Goal: Transaction & Acquisition: Purchase product/service

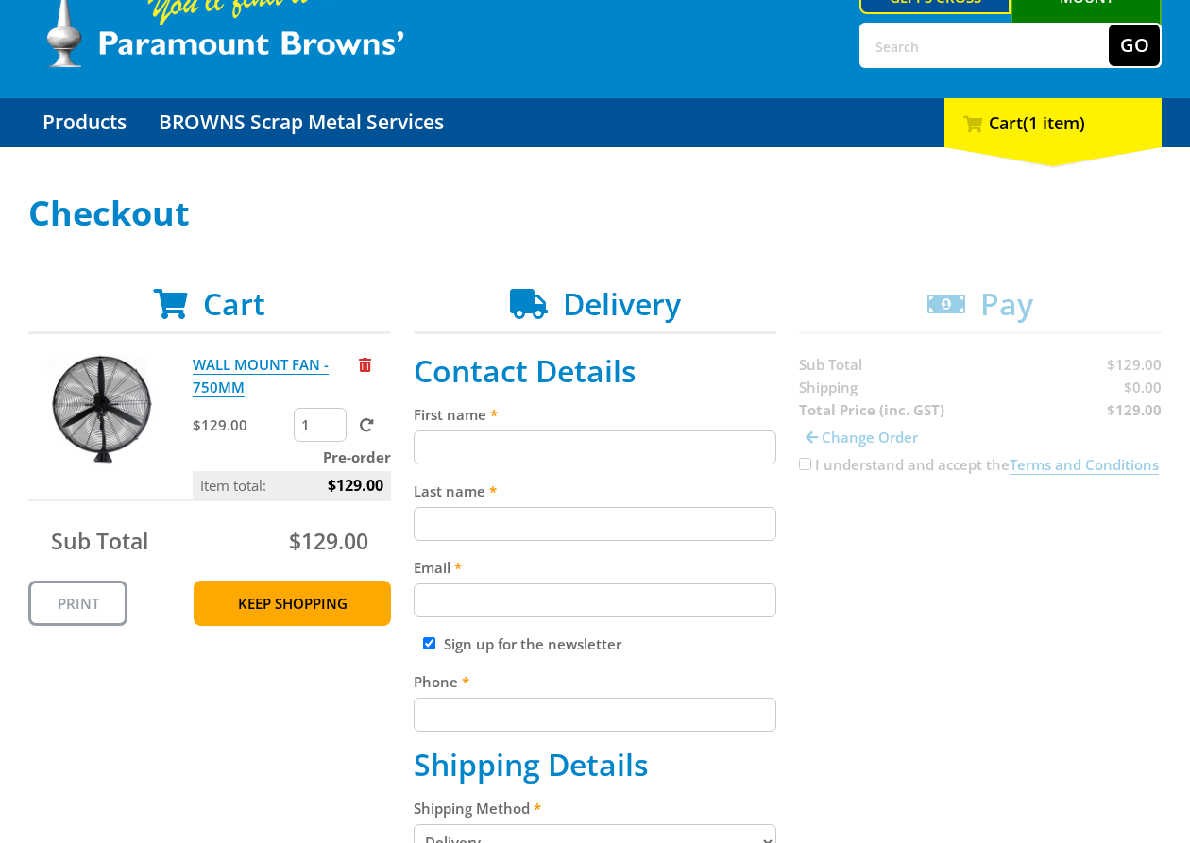
click at [602, 442] on input "First name" at bounding box center [595, 448] width 363 height 34
paste input "[PERSON_NAME]"
type input "[PERSON_NAME]"
drag, startPoint x: 936, startPoint y: 536, endPoint x: 878, endPoint y: 552, distance: 59.8
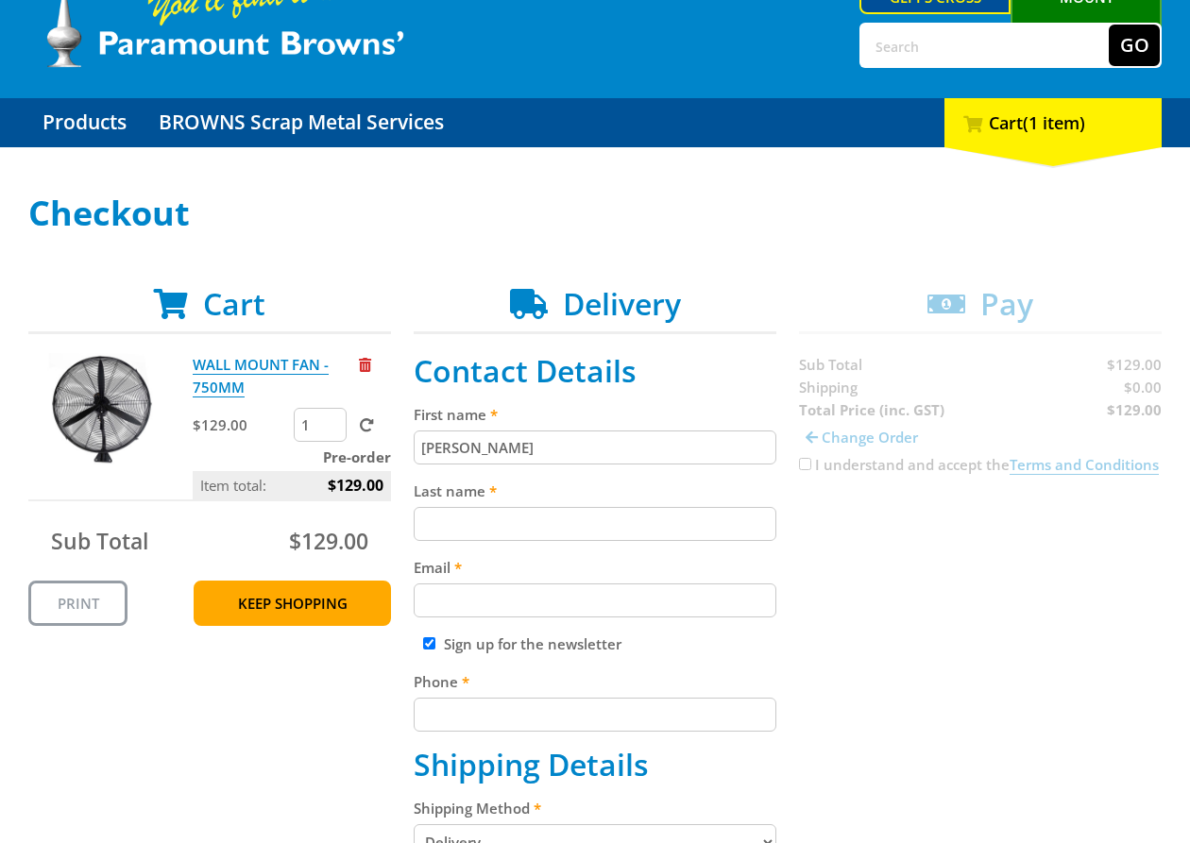
click at [658, 529] on input "Last name" at bounding box center [595, 524] width 363 height 34
paste input "[PERSON_NAME]"
type input "[PERSON_NAME]"
click at [713, 584] on input "Email" at bounding box center [595, 601] width 363 height 34
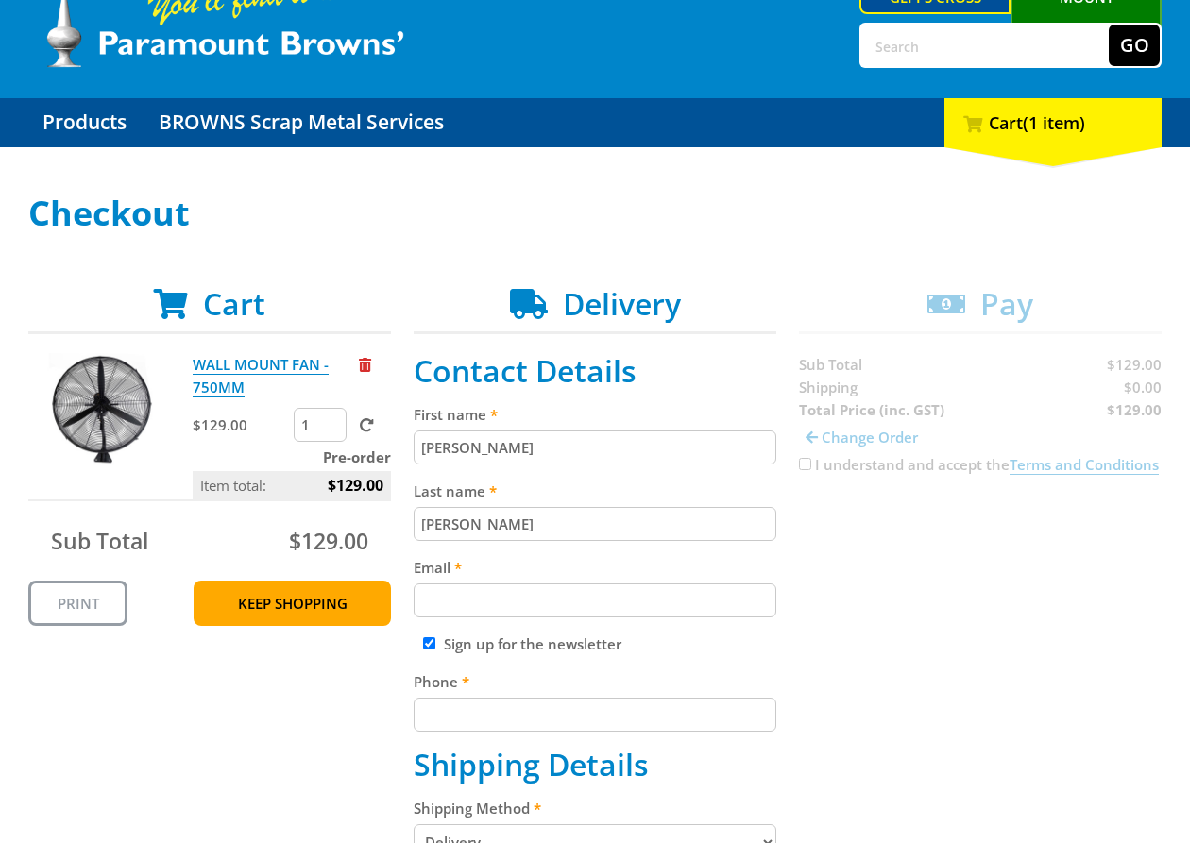
paste input "[EMAIL_ADDRESS][DOMAIN_NAME]"
type input "[EMAIL_ADDRESS][DOMAIN_NAME]"
click at [535, 705] on input "Phone" at bounding box center [595, 715] width 363 height 34
paste input "[PHONE_NUMBER]"
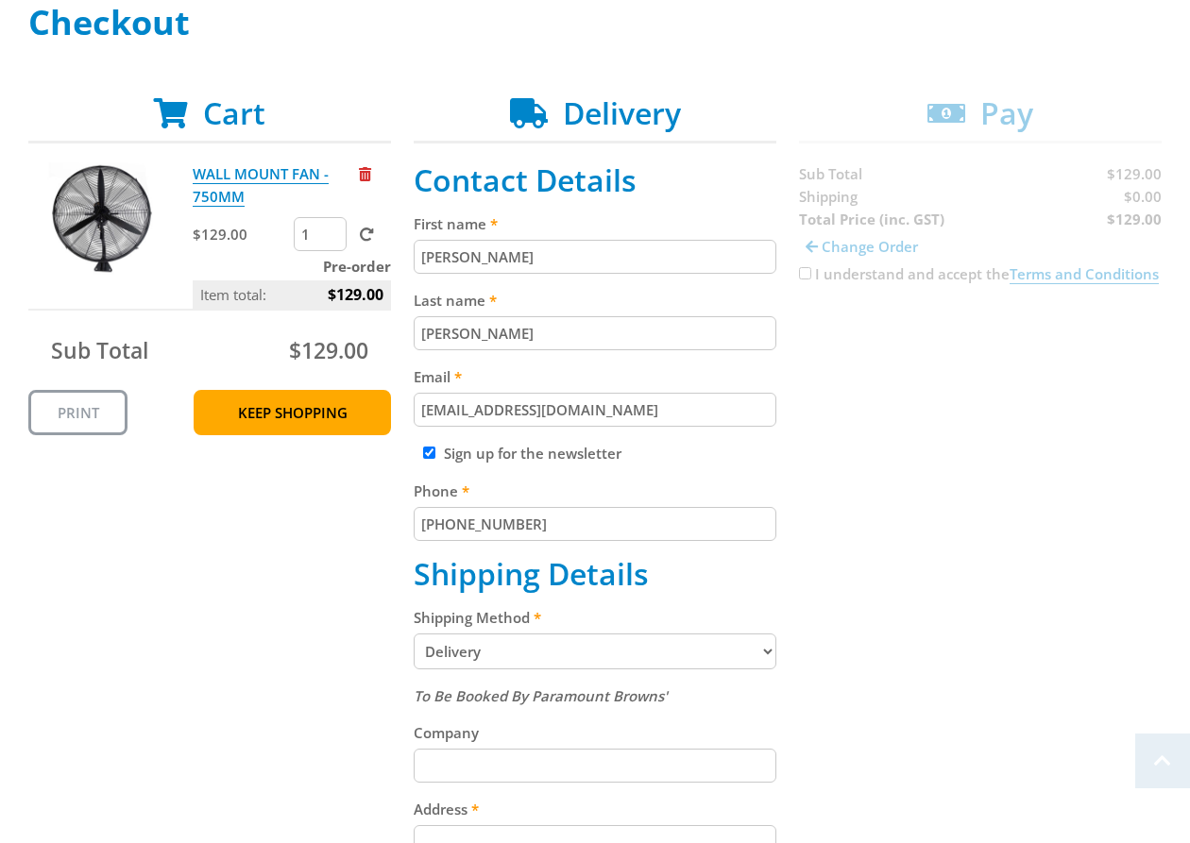
type input "[PHONE_NUMBER]"
drag, startPoint x: 933, startPoint y: 600, endPoint x: 536, endPoint y: 665, distance: 402.9
click at [932, 600] on div "Cart WALL MOUNT FAN - 750MM $129.00 1 Pre-order Item total: $129.00 Sub Total $…" at bounding box center [594, 750] width 1133 height 1310
click at [532, 663] on select "Pickup from Gepps Cross Delivery" at bounding box center [595, 652] width 363 height 36
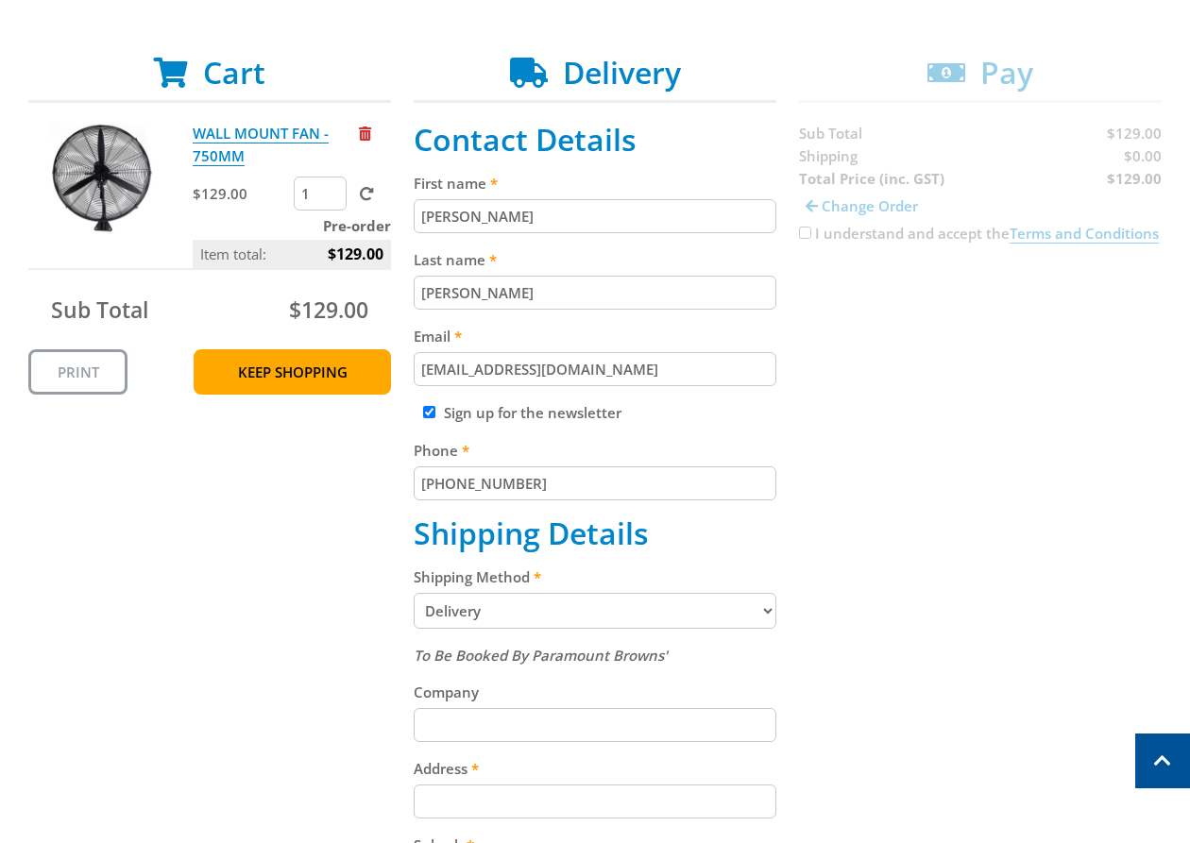
scroll to position [373, 0]
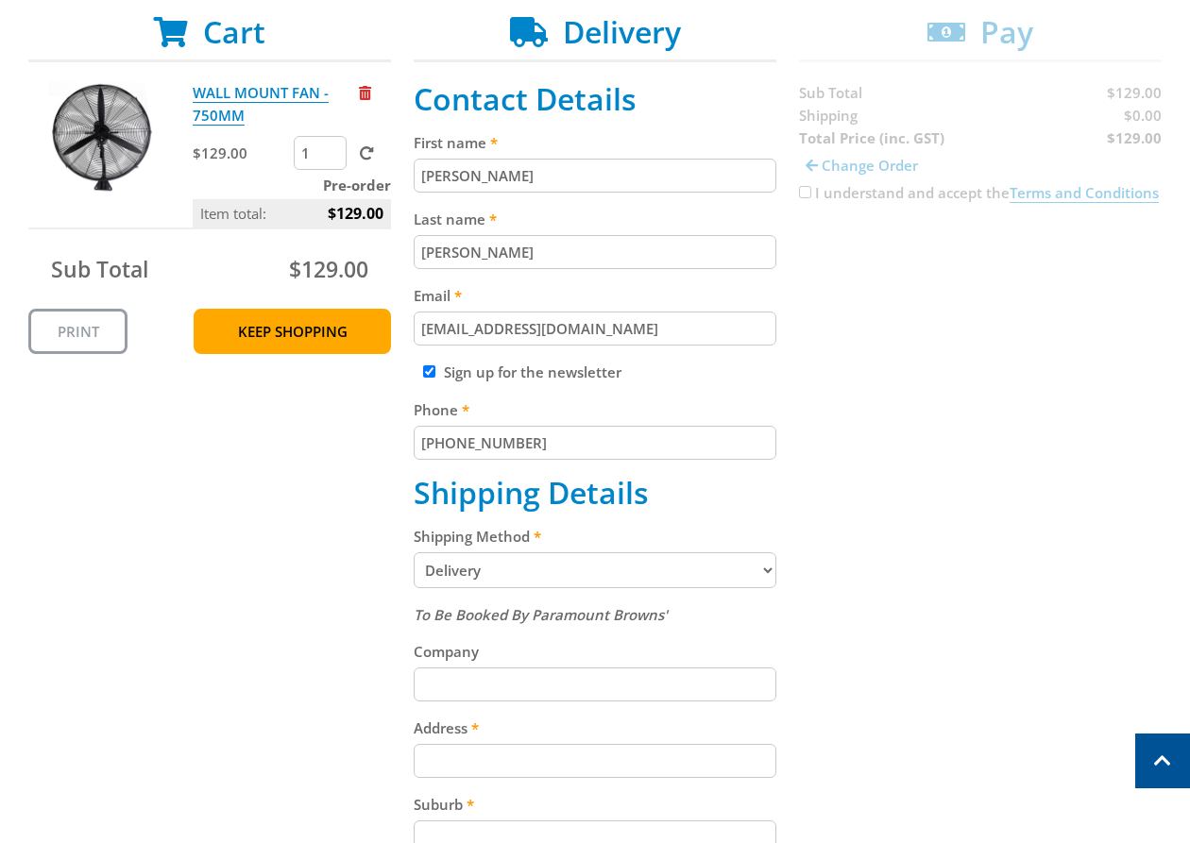
click at [556, 571] on select "Pickup from Gepps Cross Delivery" at bounding box center [595, 571] width 363 height 36
click at [604, 580] on select "Pickup from Gepps Cross Delivery" at bounding box center [595, 571] width 363 height 36
select select "Pickup"
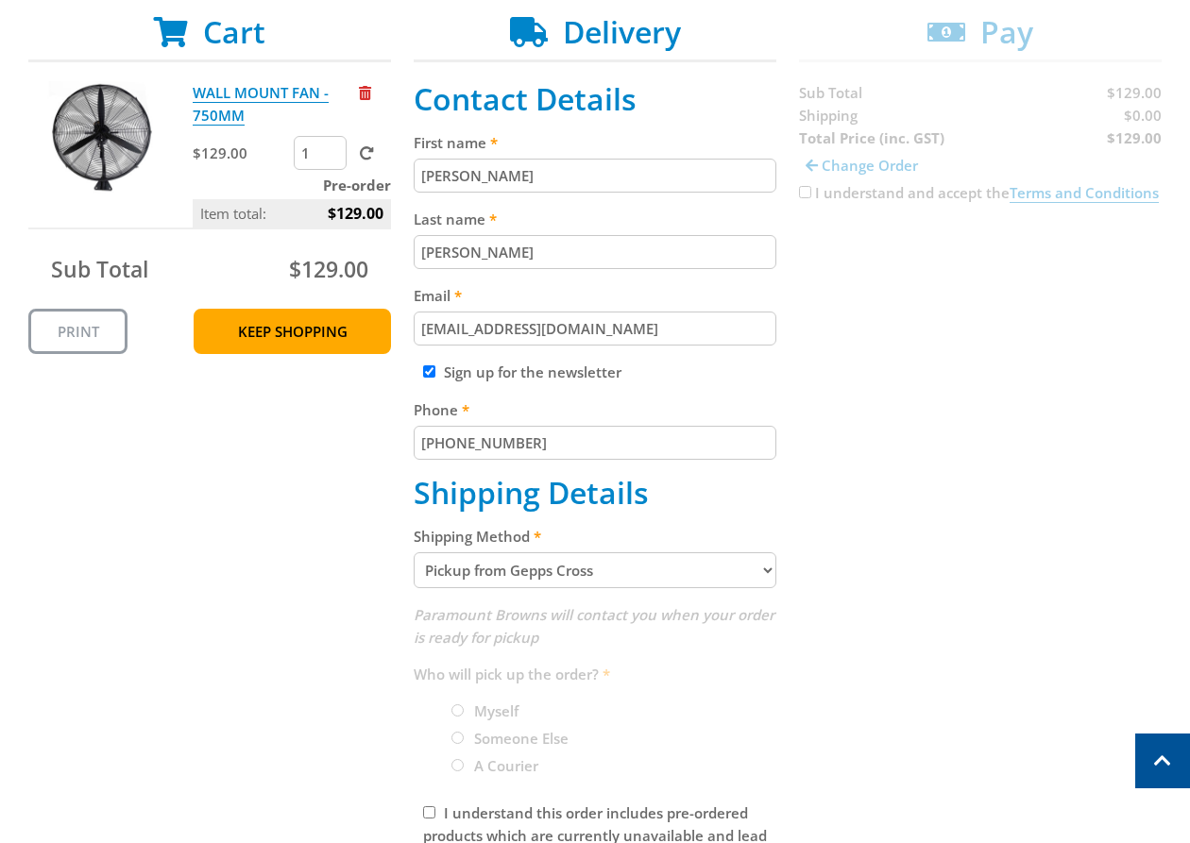
click at [895, 529] on div "Cart WALL MOUNT FAN - 750MM $129.00 1 Pre-order Item total: $129.00 Sub Total $…" at bounding box center [594, 487] width 1133 height 946
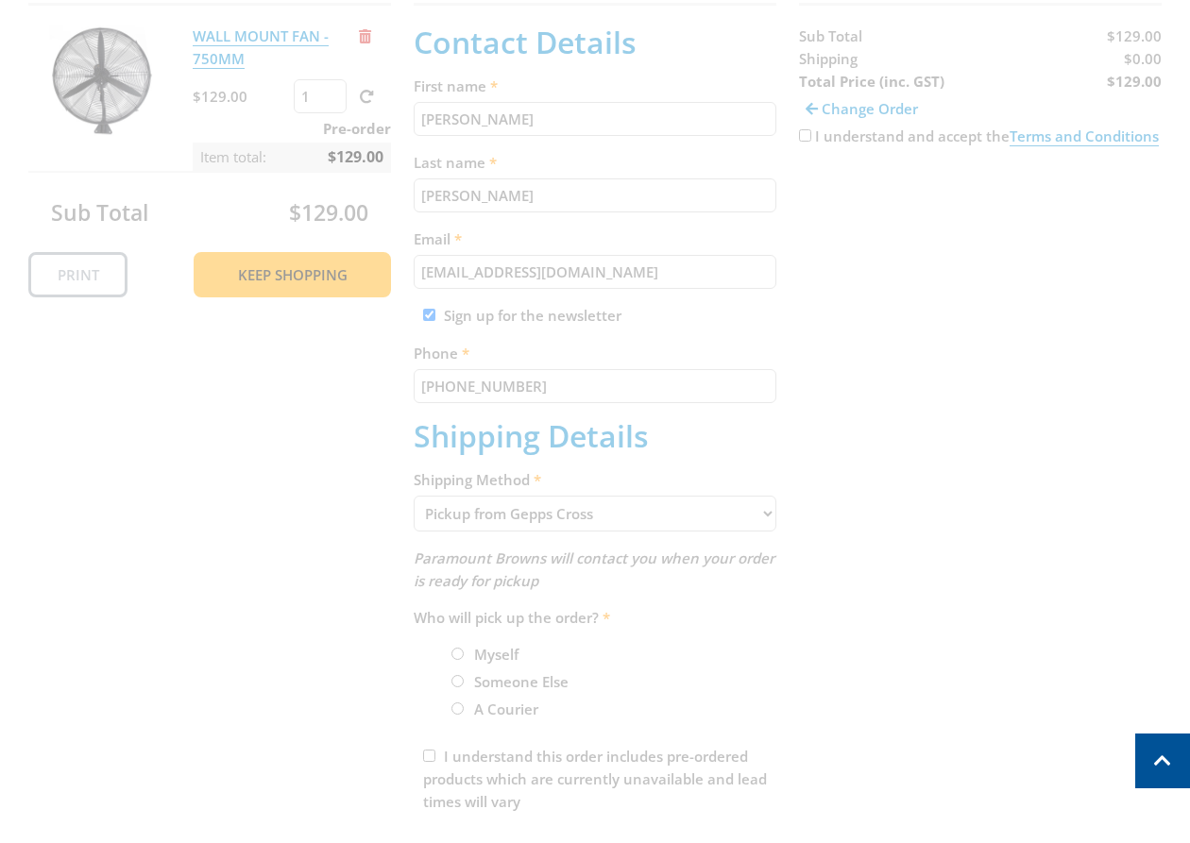
scroll to position [451, 0]
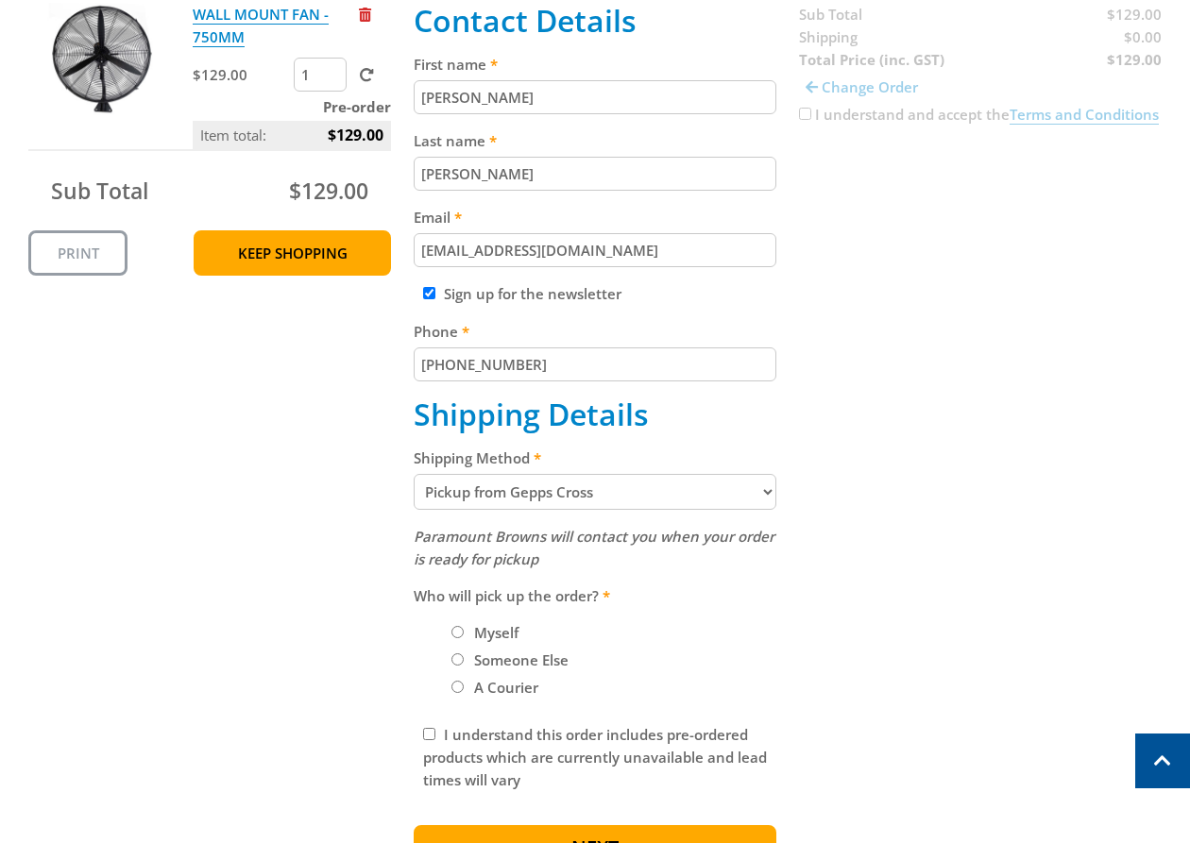
click at [887, 492] on div "Cart WALL MOUNT FAN - 750MM $129.00 1 Pre-order Item total: $129.00 Sub Total $…" at bounding box center [594, 409] width 1133 height 946
drag, startPoint x: 502, startPoint y: 627, endPoint x: 513, endPoint y: 624, distance: 11.7
click at [502, 628] on label "Myself" at bounding box center [497, 633] width 58 height 32
click at [464, 628] on input "Myself" at bounding box center [457, 632] width 12 height 12
radio input "true"
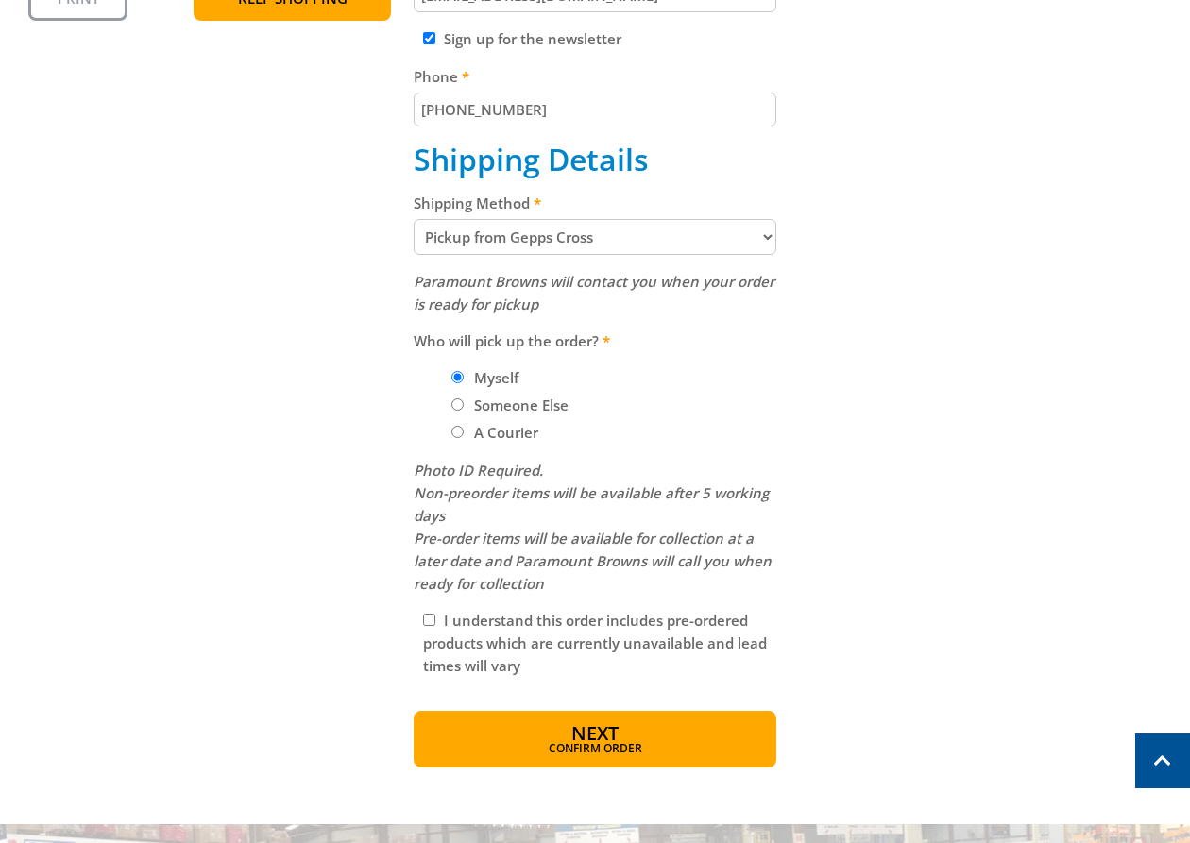
click at [533, 629] on label "I understand this order includes pre-ordered products which are currently unava…" at bounding box center [595, 643] width 344 height 64
click at [435, 626] on input "I understand this order includes pre-ordered products which are currently unava…" at bounding box center [429, 620] width 12 height 12
checkbox input "true"
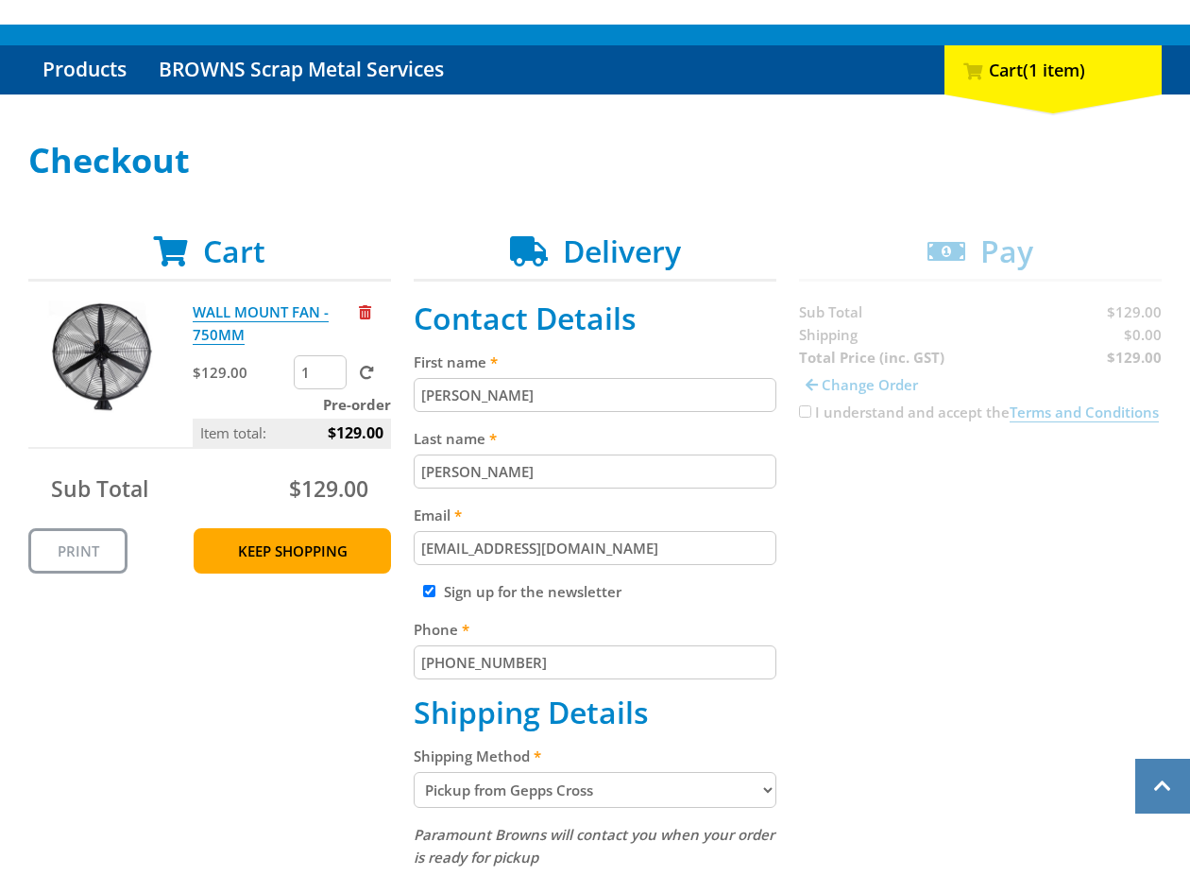
scroll to position [166, 0]
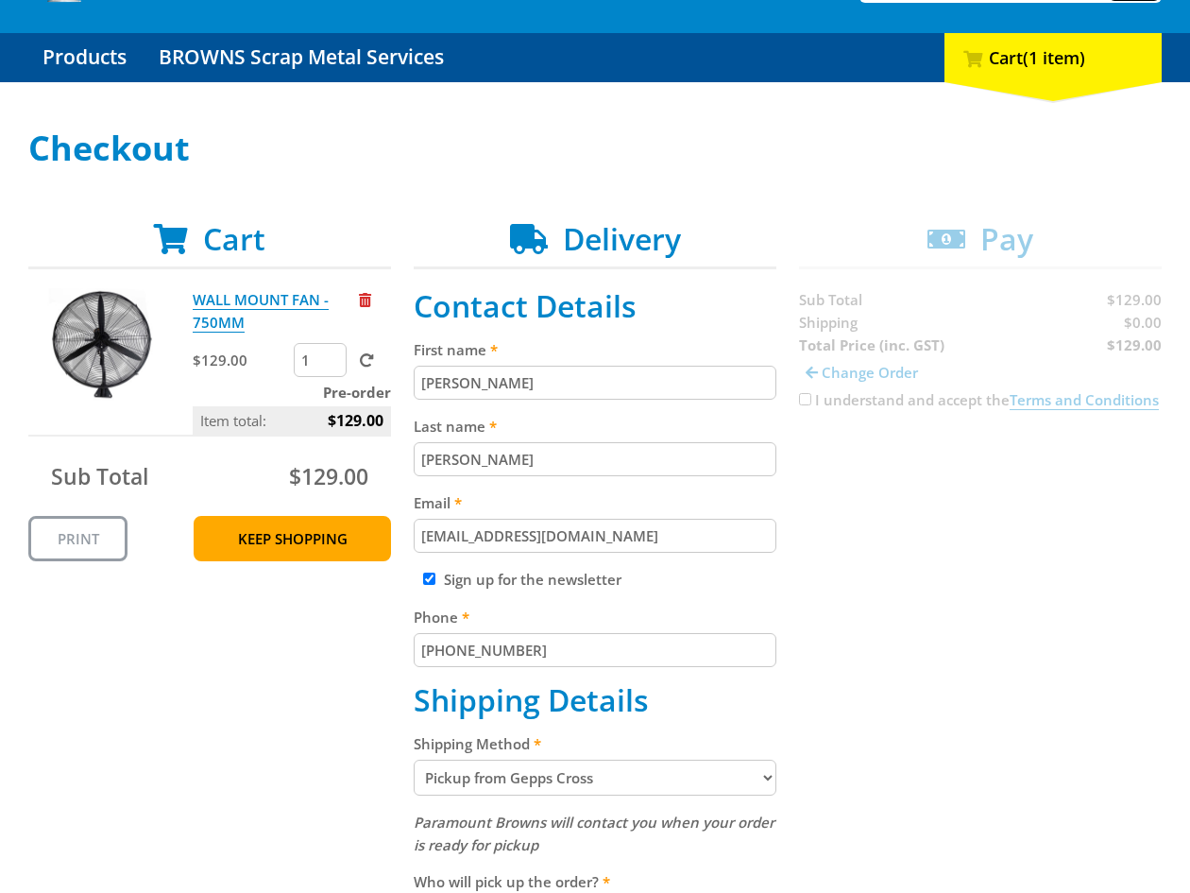
drag, startPoint x: 925, startPoint y: 492, endPoint x: 909, endPoint y: 483, distance: 18.6
click at [924, 489] on div "Cart WALL MOUNT FAN - 750MM $129.00 1 Pre-order Item total: $129.00 Sub Total $…" at bounding box center [594, 764] width 1133 height 1087
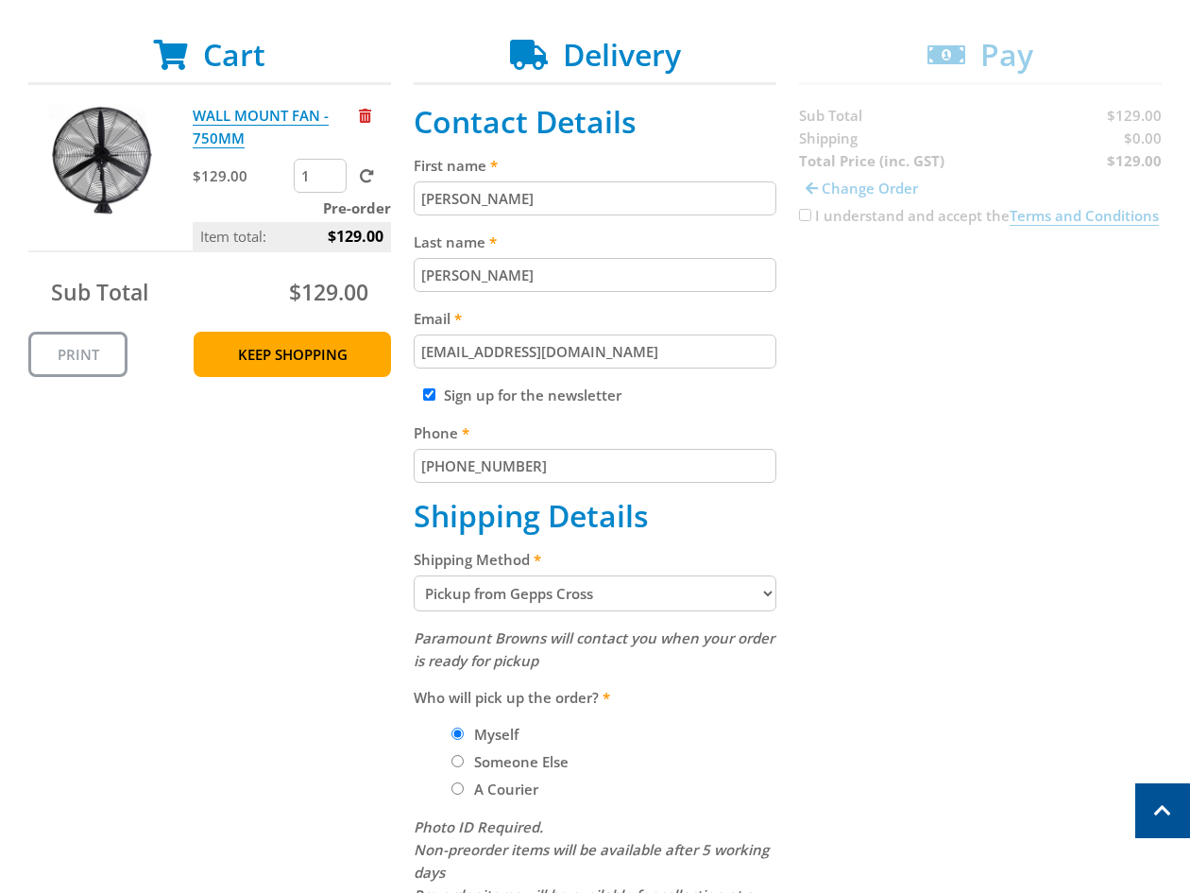
scroll to position [366, 0]
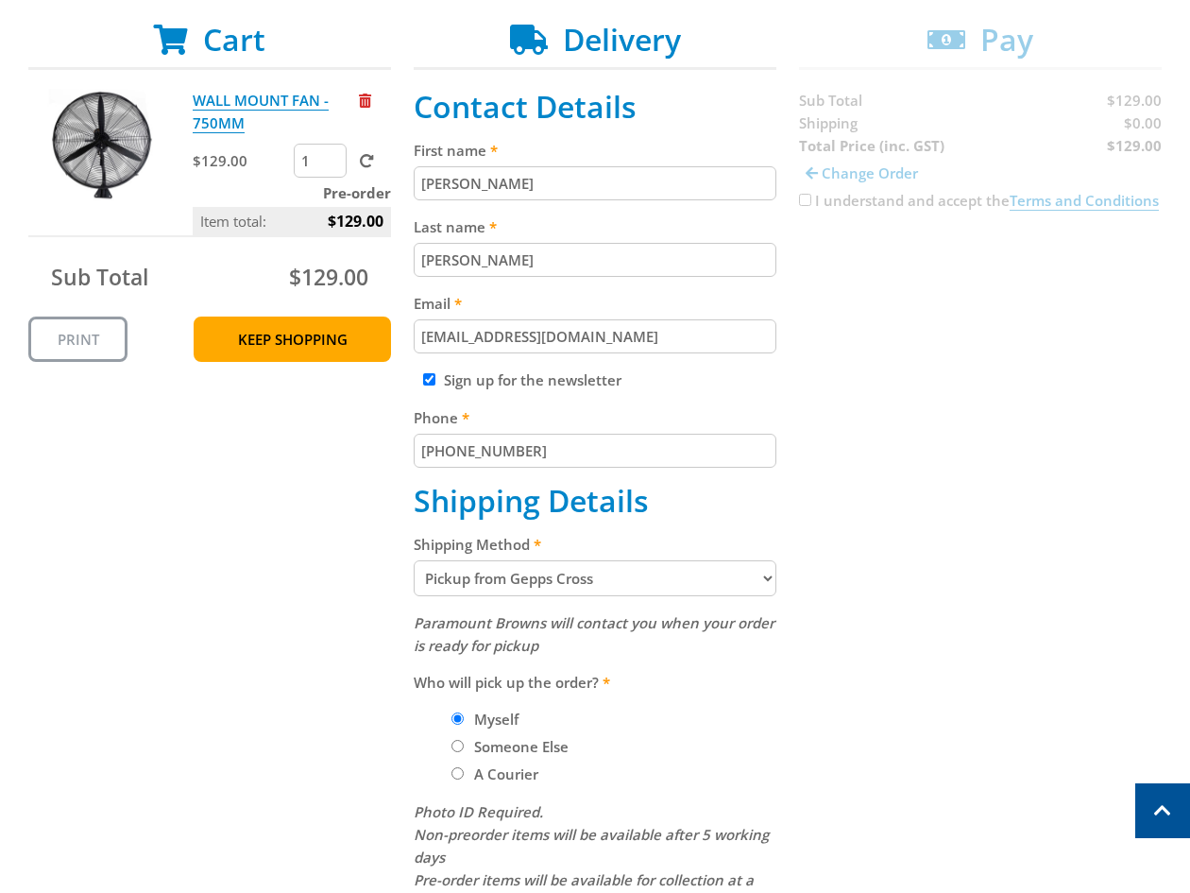
click at [535, 580] on select "Pickup from Gepps Cross Delivery" at bounding box center [595, 578] width 363 height 36
click at [414, 560] on select "Pickup from Gepps Cross Delivery" at bounding box center [595, 578] width 363 height 36
click at [926, 580] on div "Cart WALL MOUNT FAN - 750MM $129.00 1 Pre-order Item total: $129.00 Sub Total $…" at bounding box center [594, 565] width 1133 height 1087
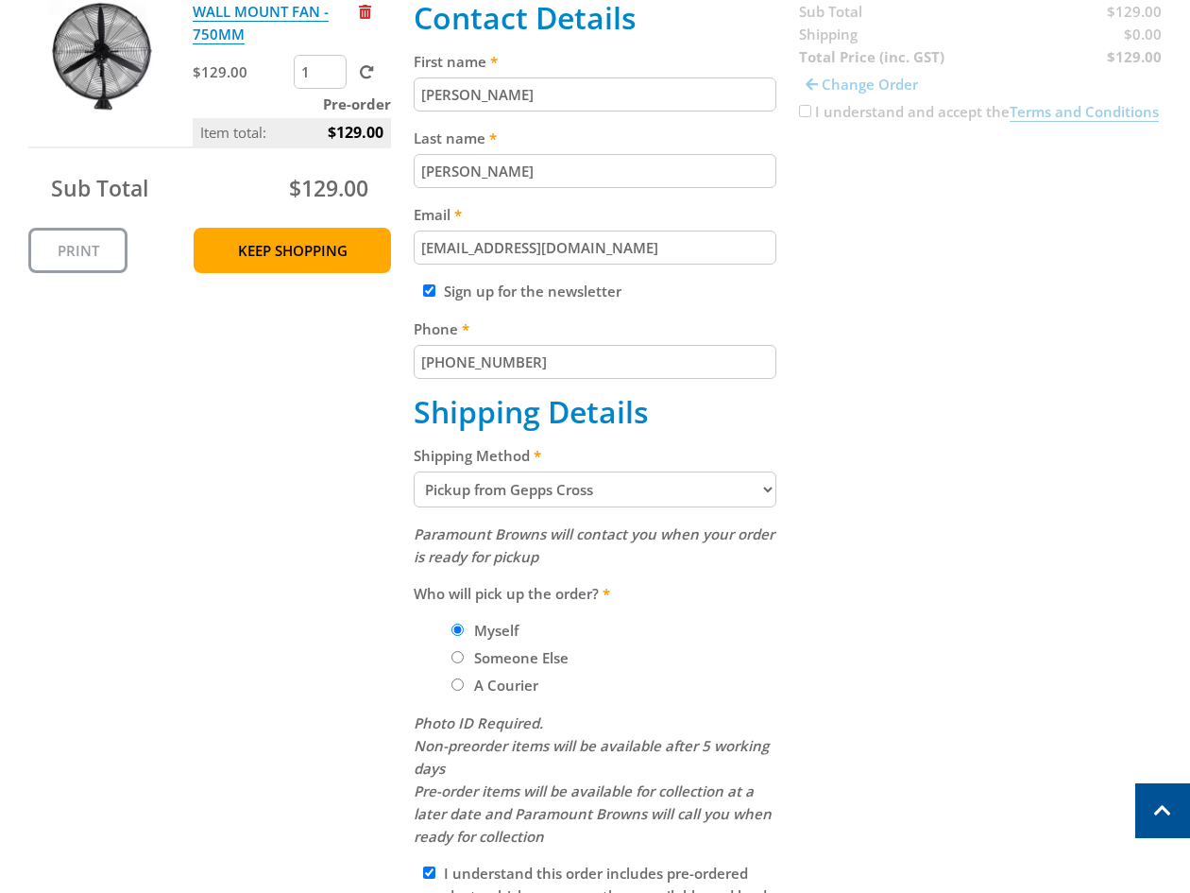
scroll to position [458, 0]
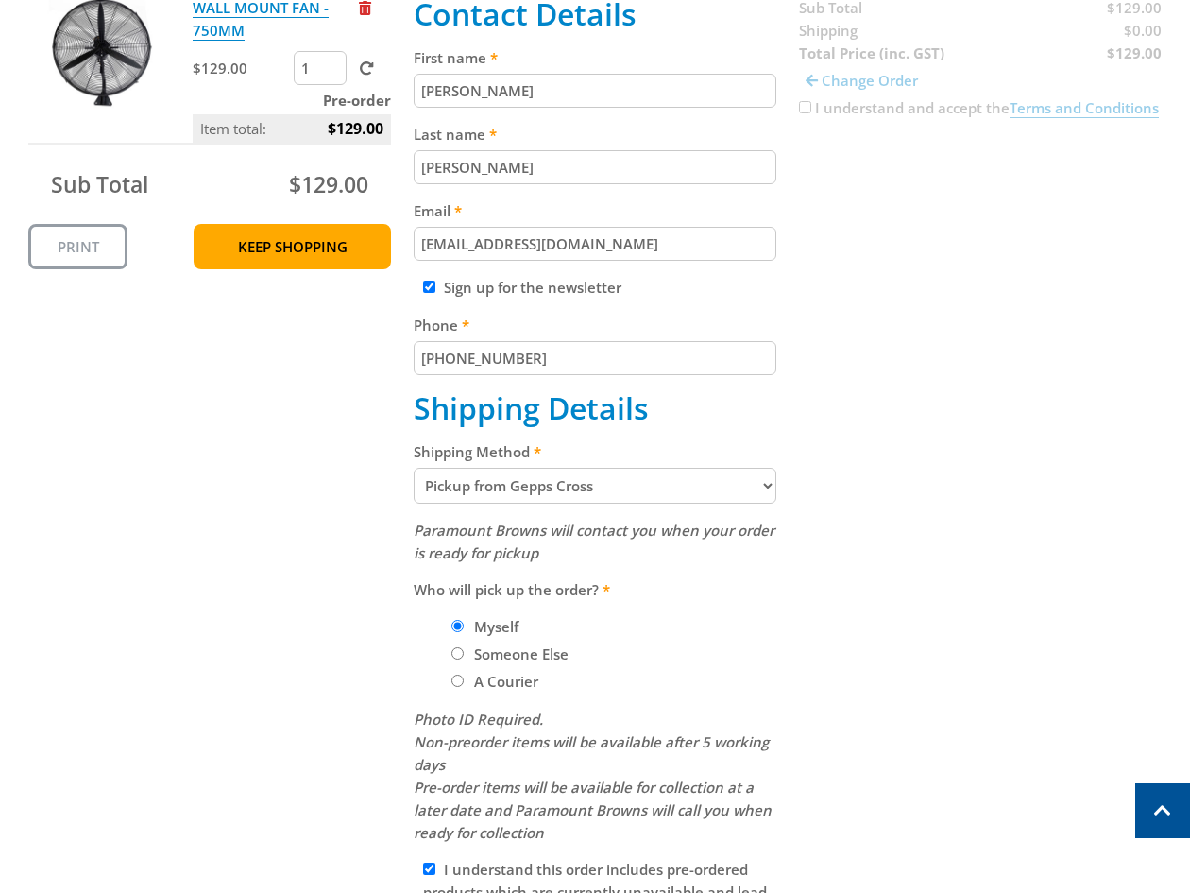
click at [658, 485] on select "Pickup from Gepps Cross Delivery" at bounding box center [595, 486] width 363 height 36
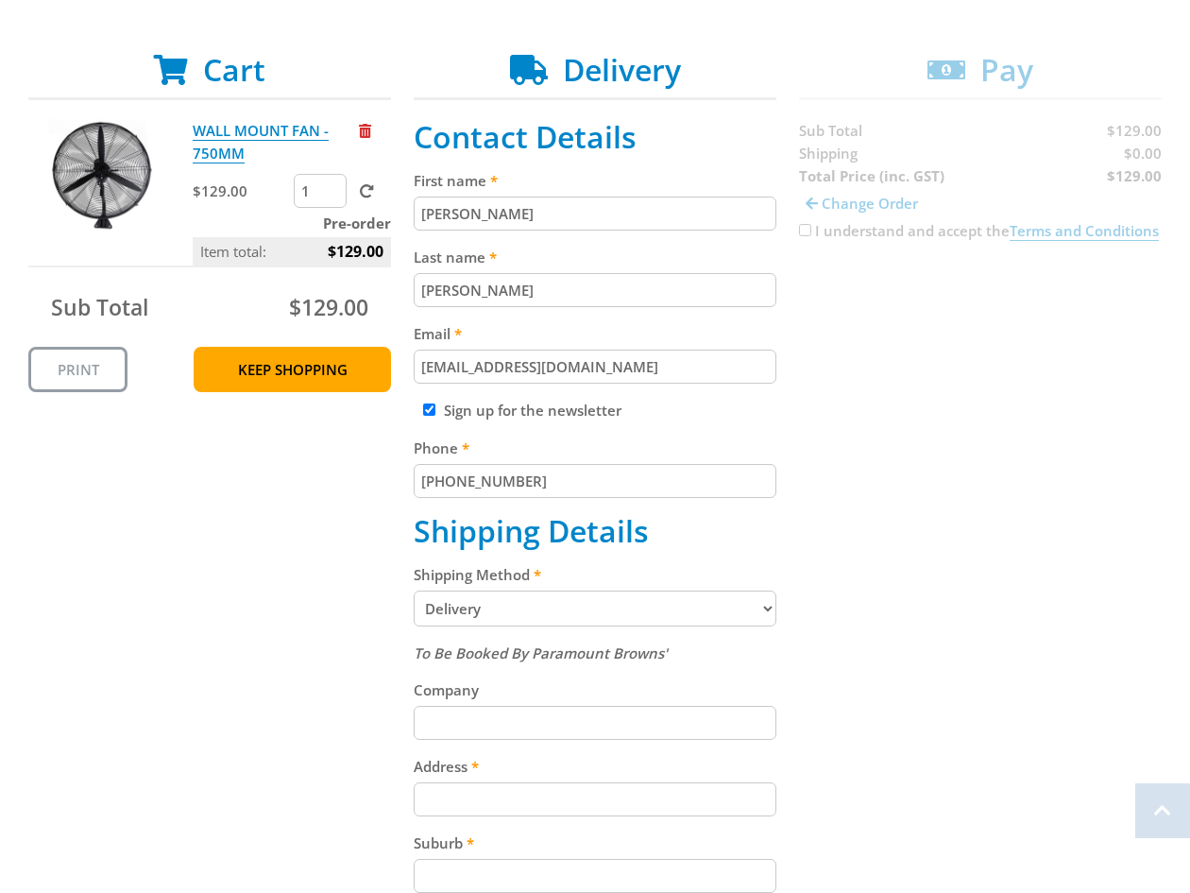
scroll to position [338, 0]
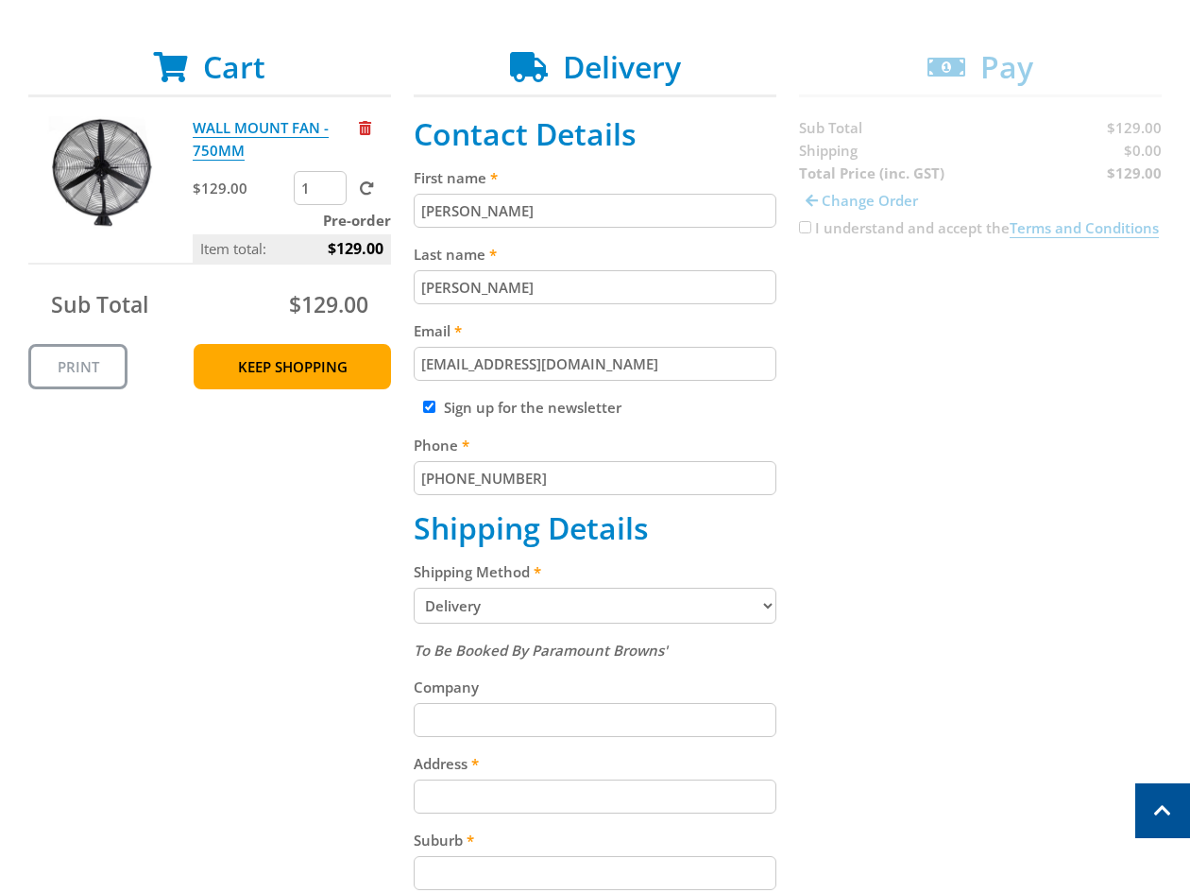
click at [548, 608] on select "Pickup from Gepps Cross Delivery" at bounding box center [595, 605] width 363 height 36
select select "Pickup"
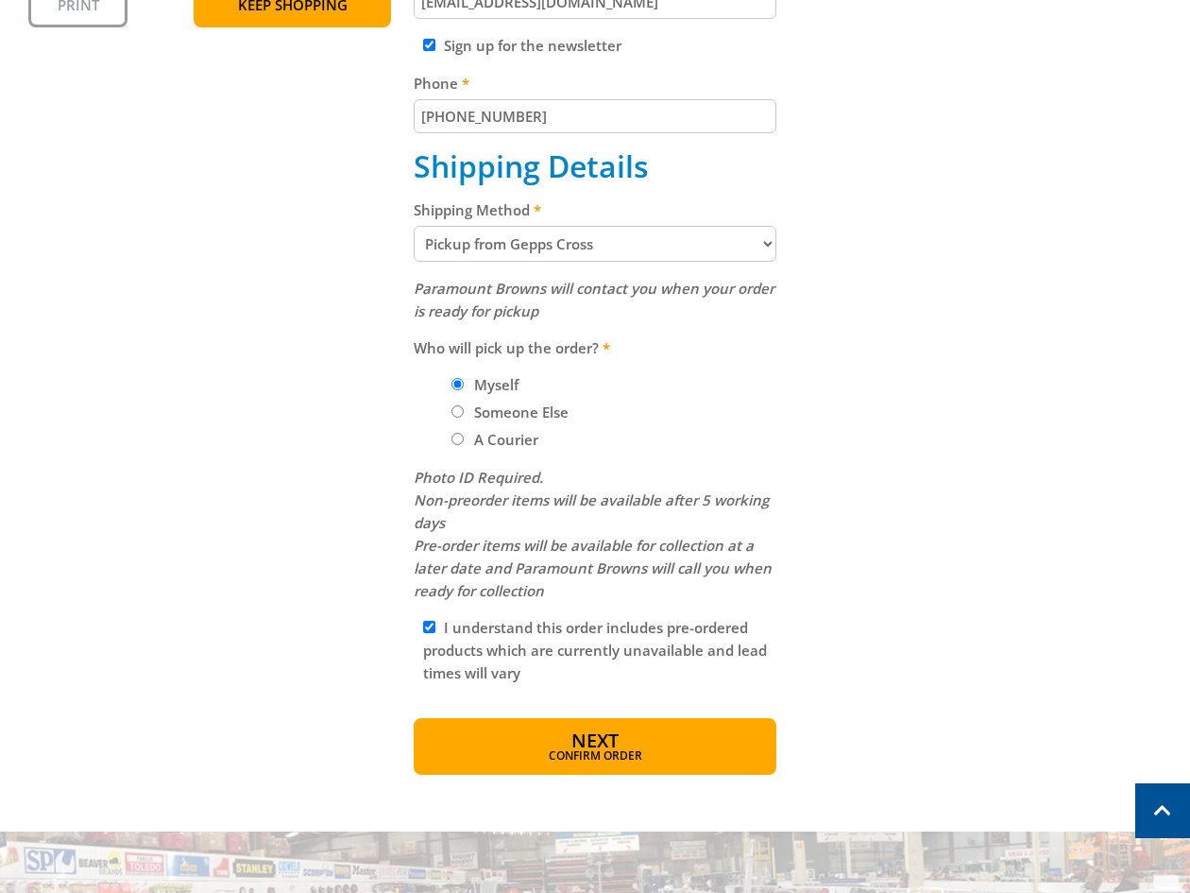
scroll to position [708, 0]
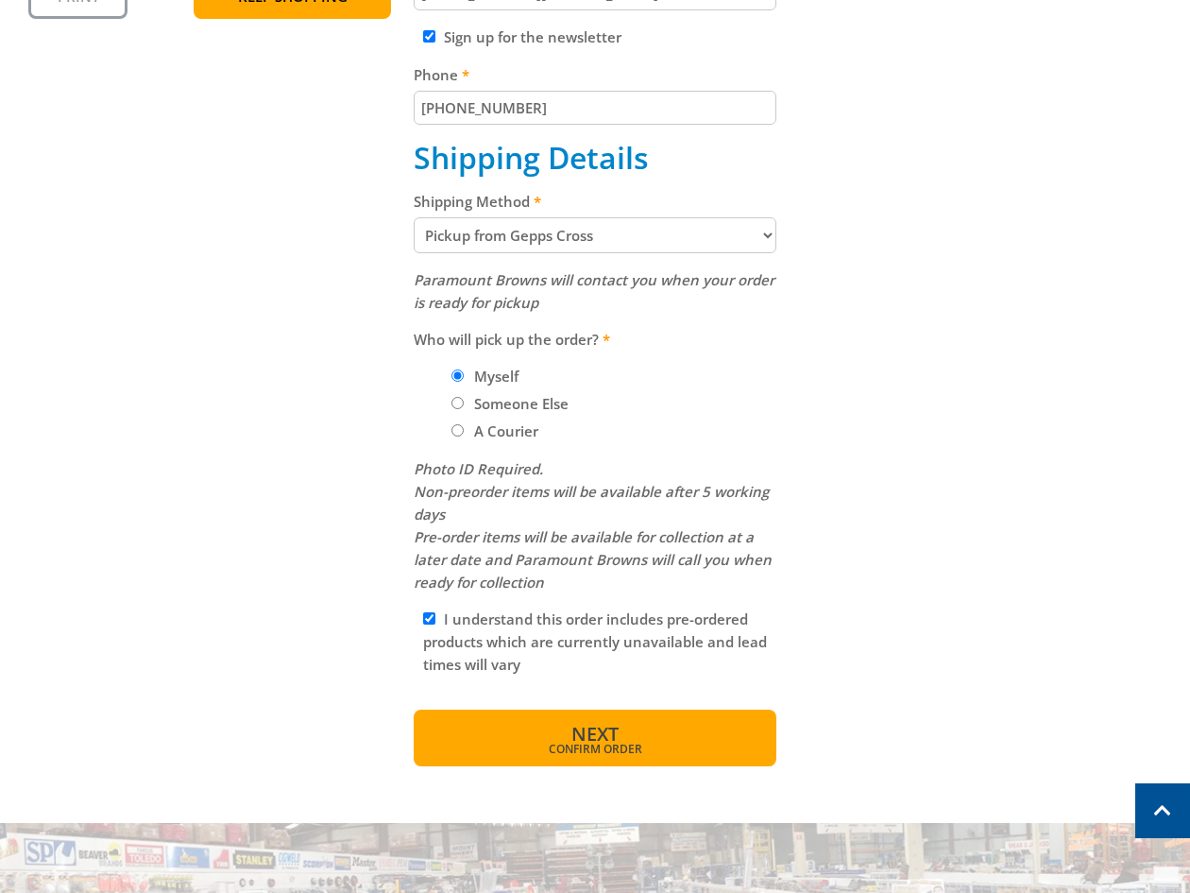
click at [668, 746] on span "Confirm order" at bounding box center [594, 748] width 281 height 11
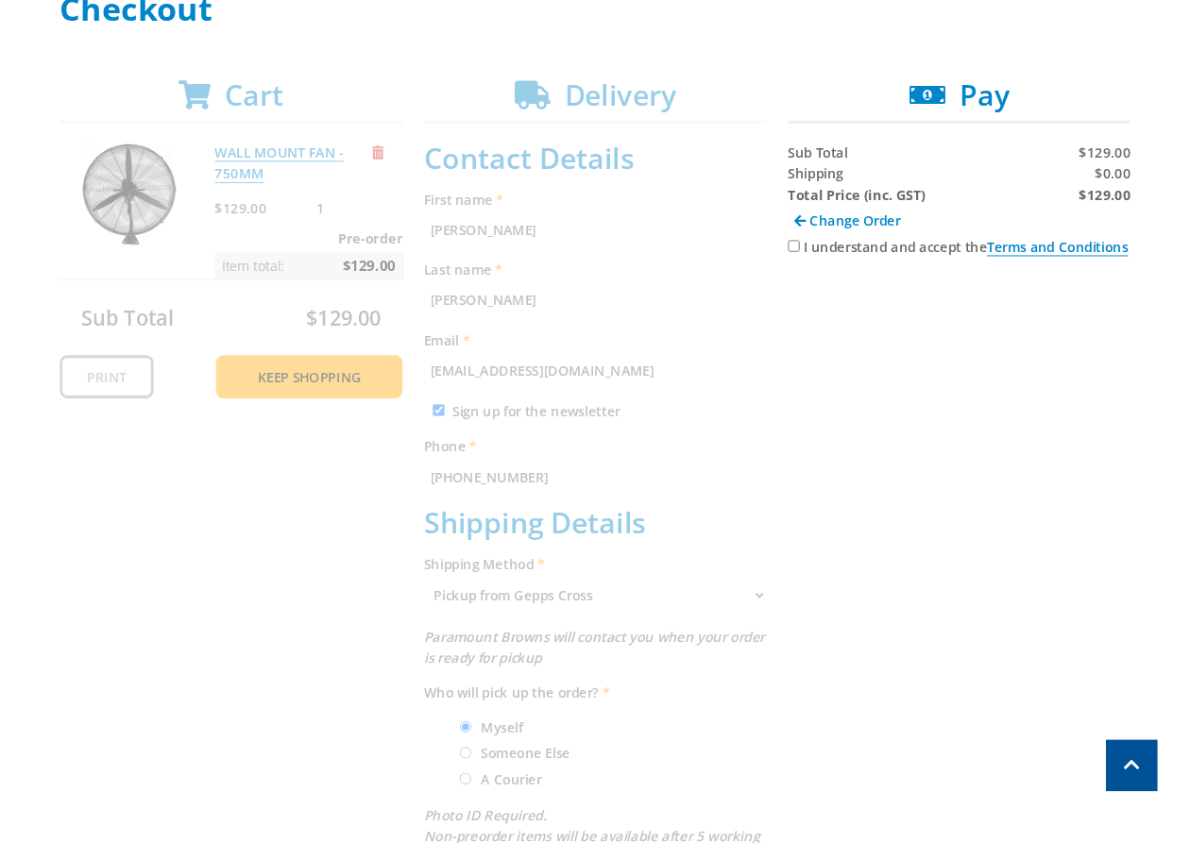
scroll to position [267, 0]
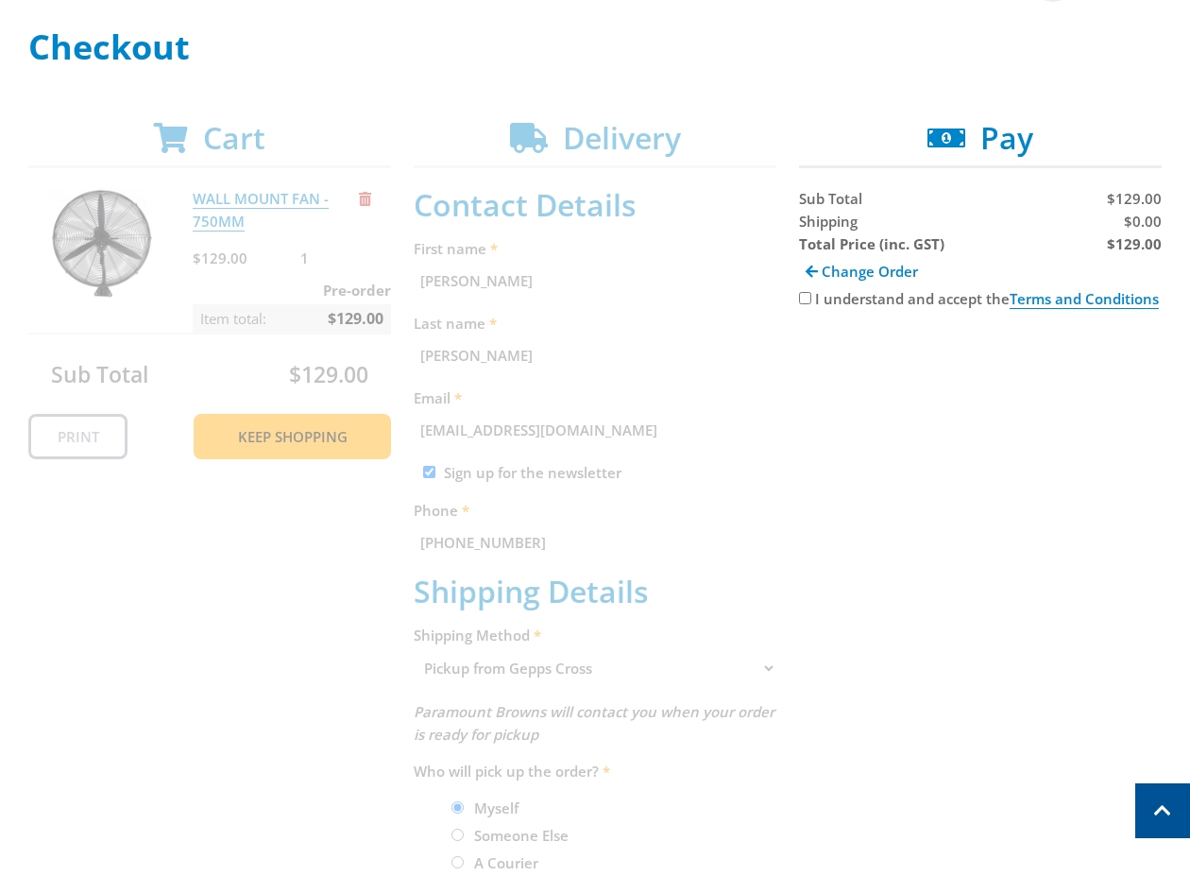
click at [799, 302] on input "I understand and accept the Terms and Conditions" at bounding box center [805, 298] width 12 height 12
checkbox input "true"
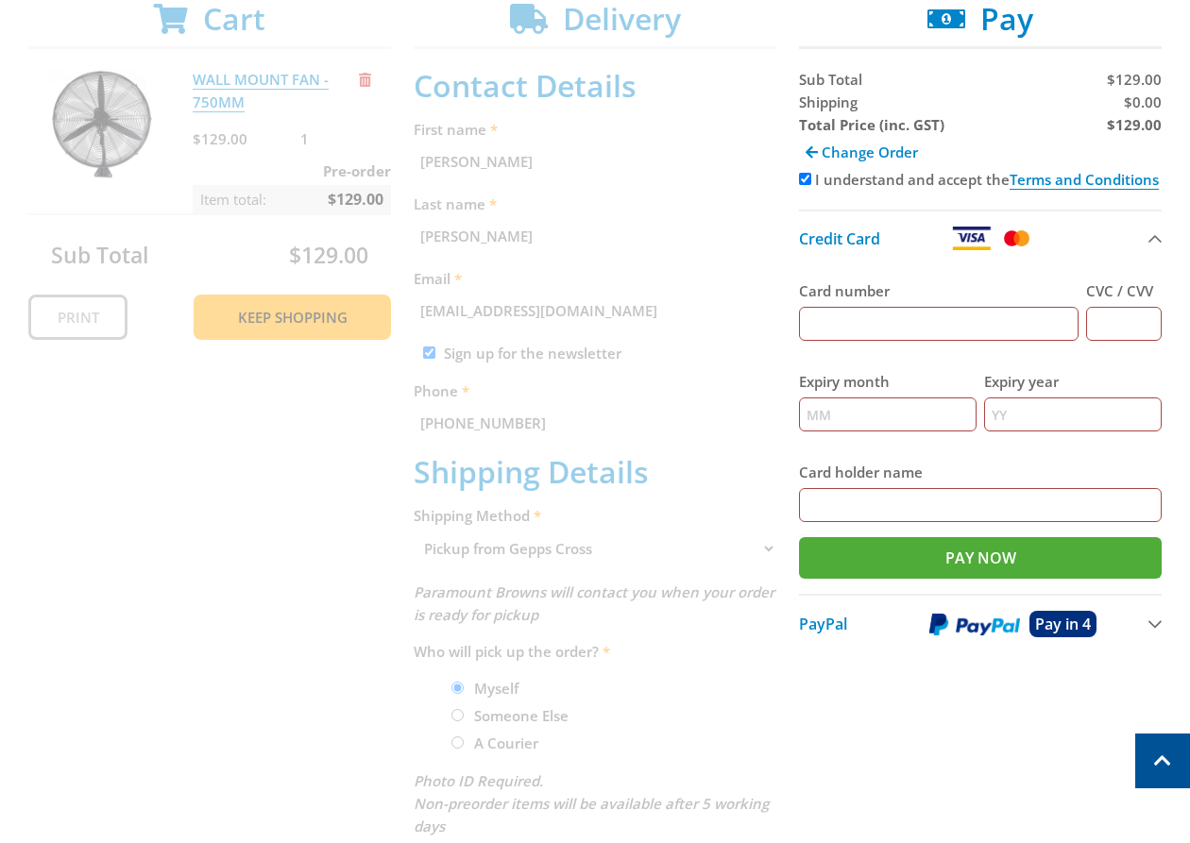
scroll to position [470, 0]
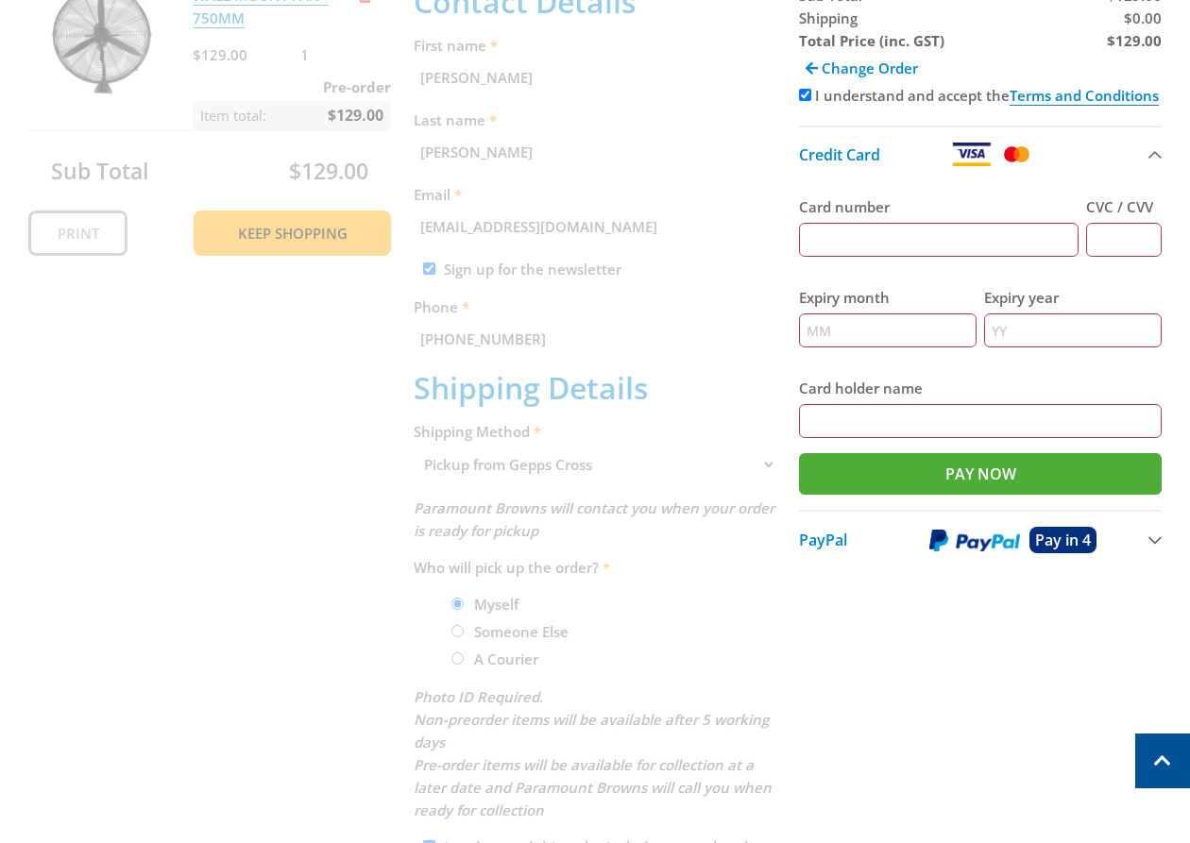
drag, startPoint x: 958, startPoint y: 690, endPoint x: 909, endPoint y: 638, distance: 72.2
click at [957, 690] on div "Cart WALL MOUNT FAN - 750MM $129.00 1 Pre-order Item total: $129.00 Sub Total $…" at bounding box center [594, 456] width 1133 height 1078
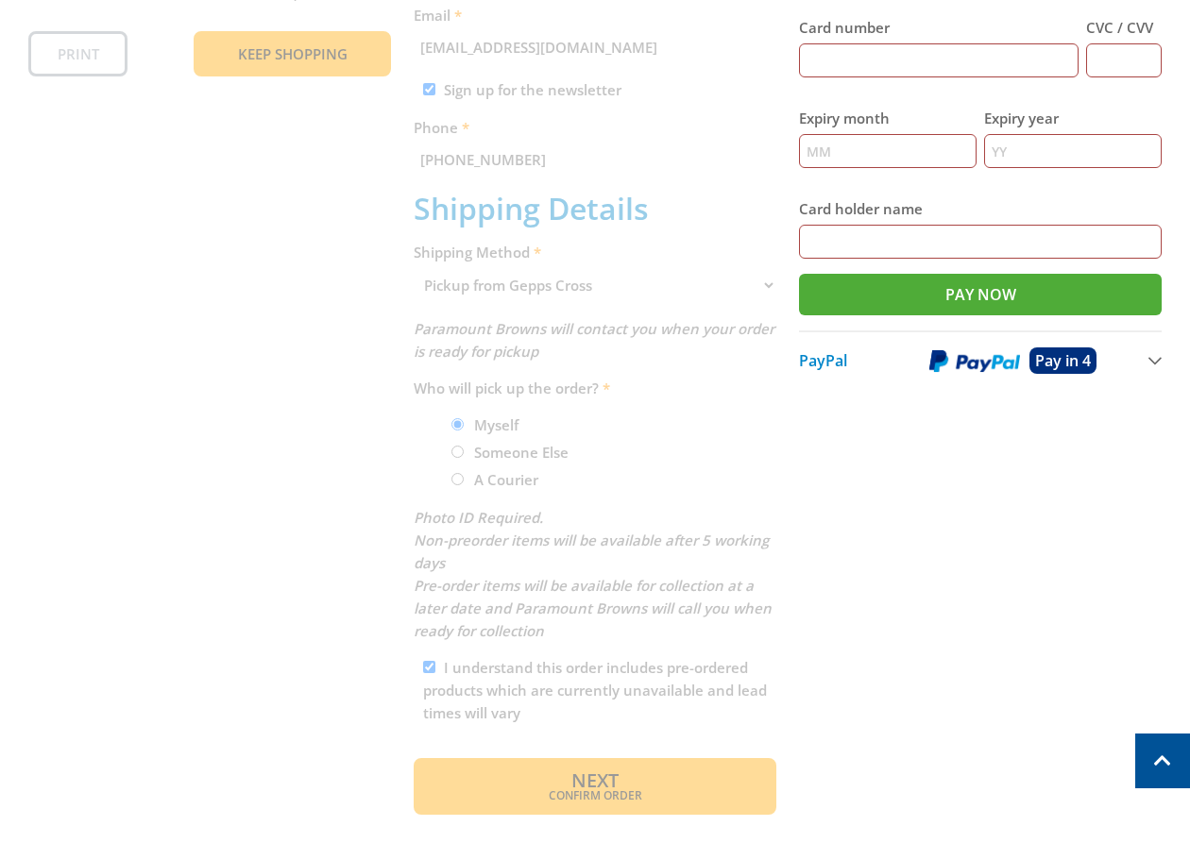
scroll to position [658, 0]
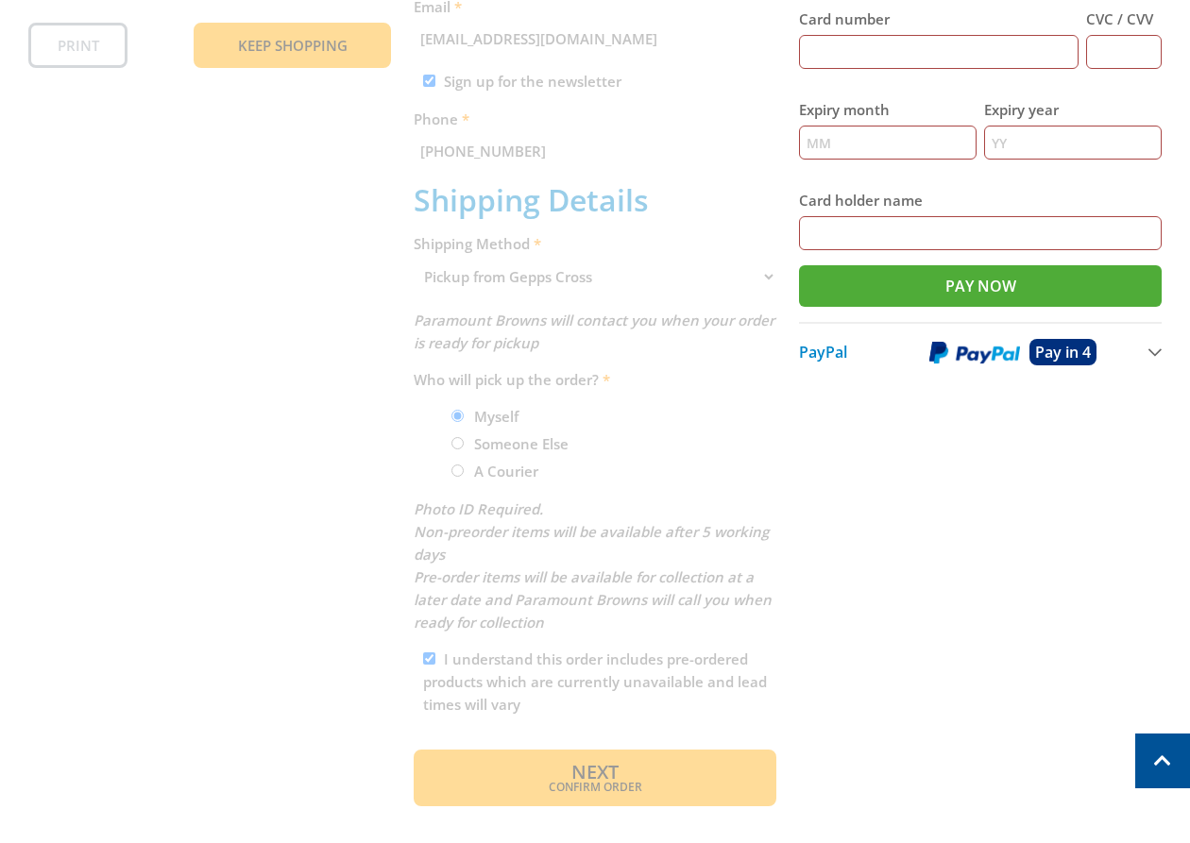
click at [854, 493] on div "Cart WALL MOUNT FAN - 750MM $129.00 1 Pre-order Item total: $129.00 Sub Total $…" at bounding box center [594, 268] width 1133 height 1078
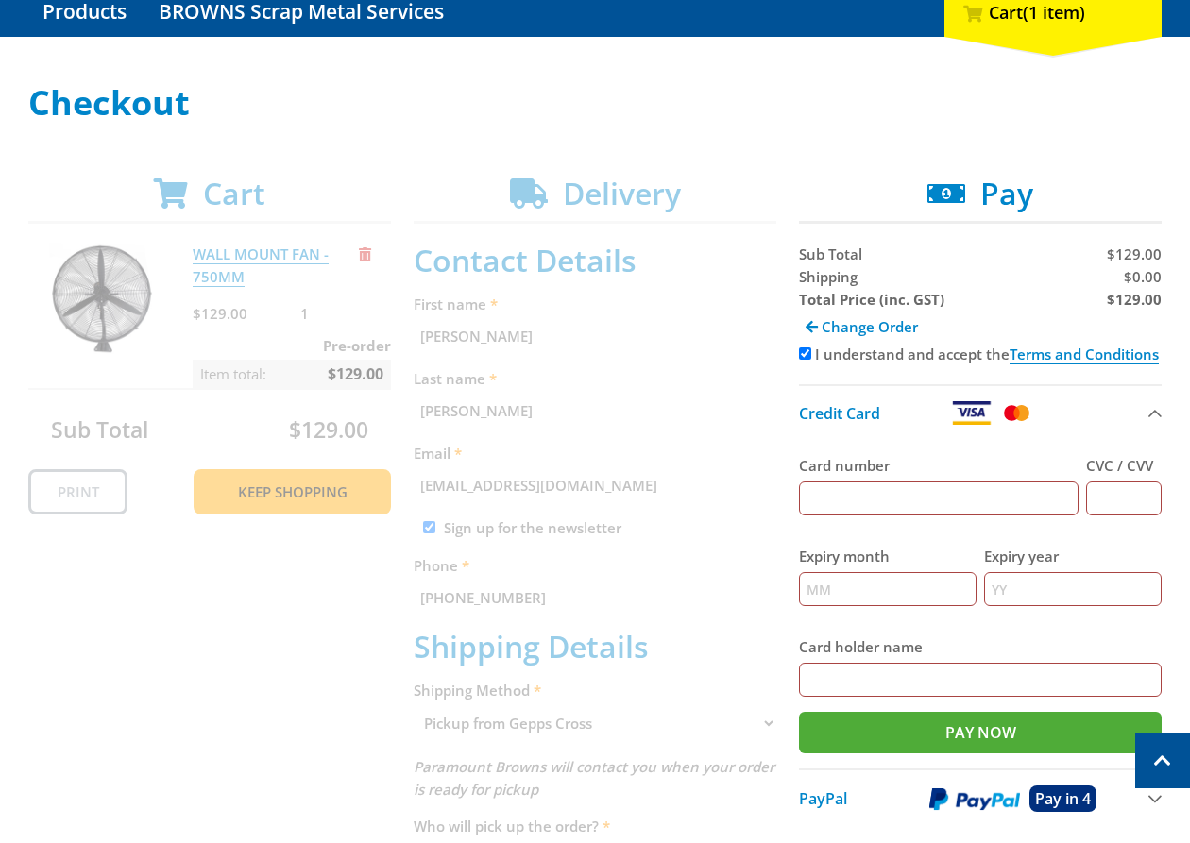
scroll to position [211, 0]
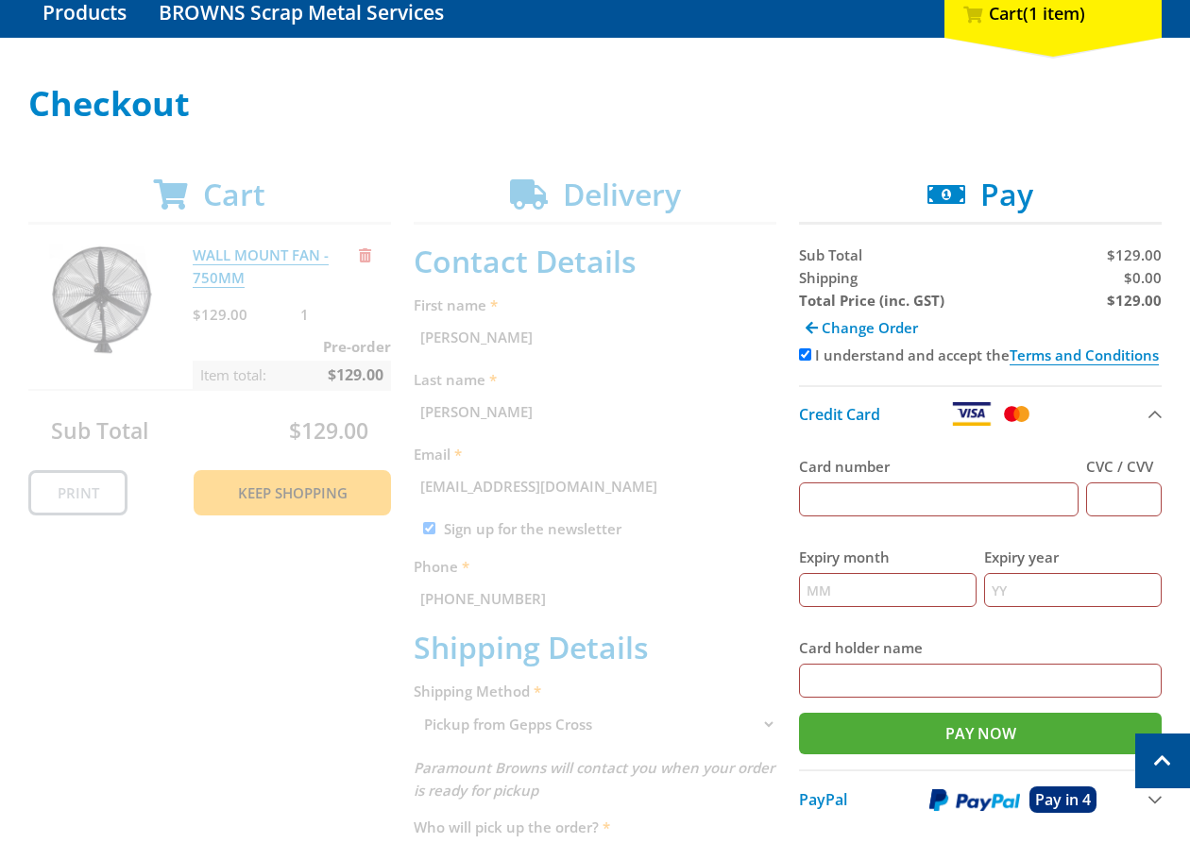
click at [852, 490] on input "Card number" at bounding box center [939, 500] width 280 height 34
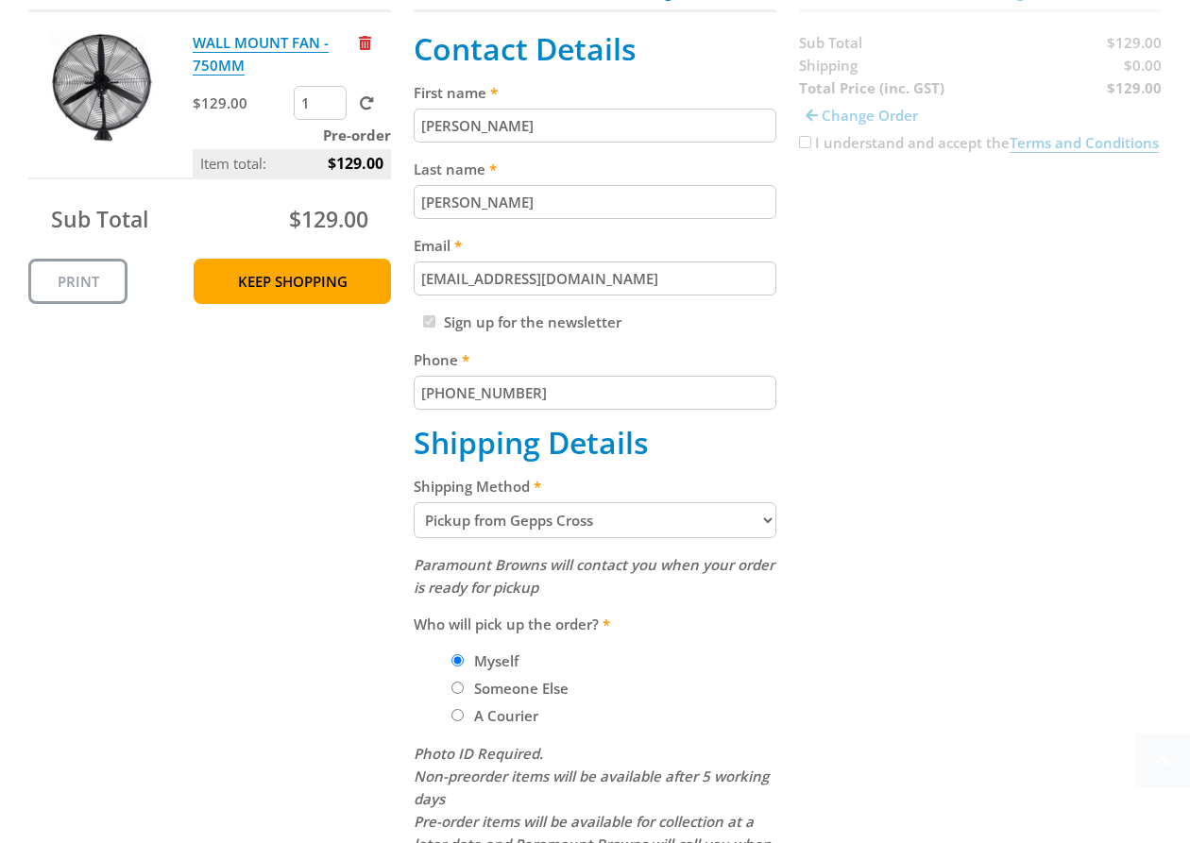
scroll to position [451, 0]
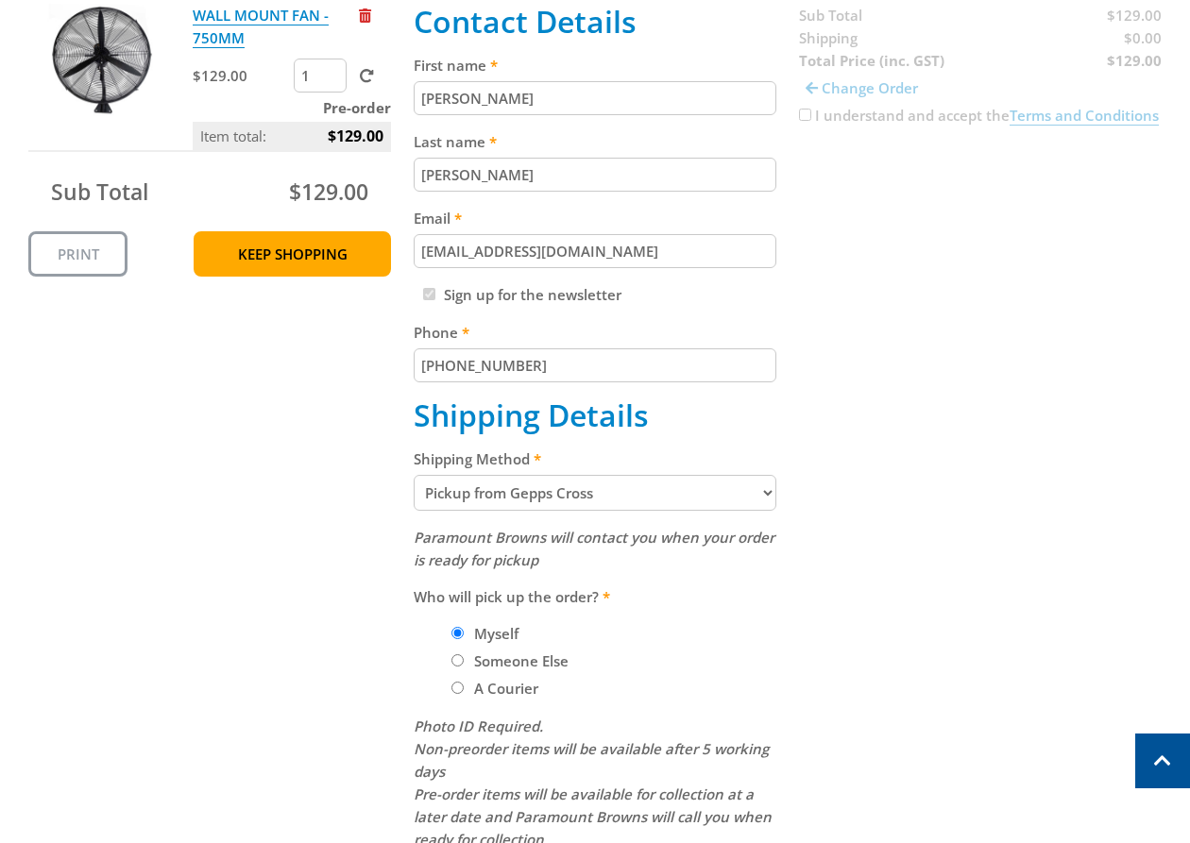
click at [593, 507] on select "Pickup from Gepps Cross Delivery" at bounding box center [595, 493] width 363 height 36
select select "Delivery"
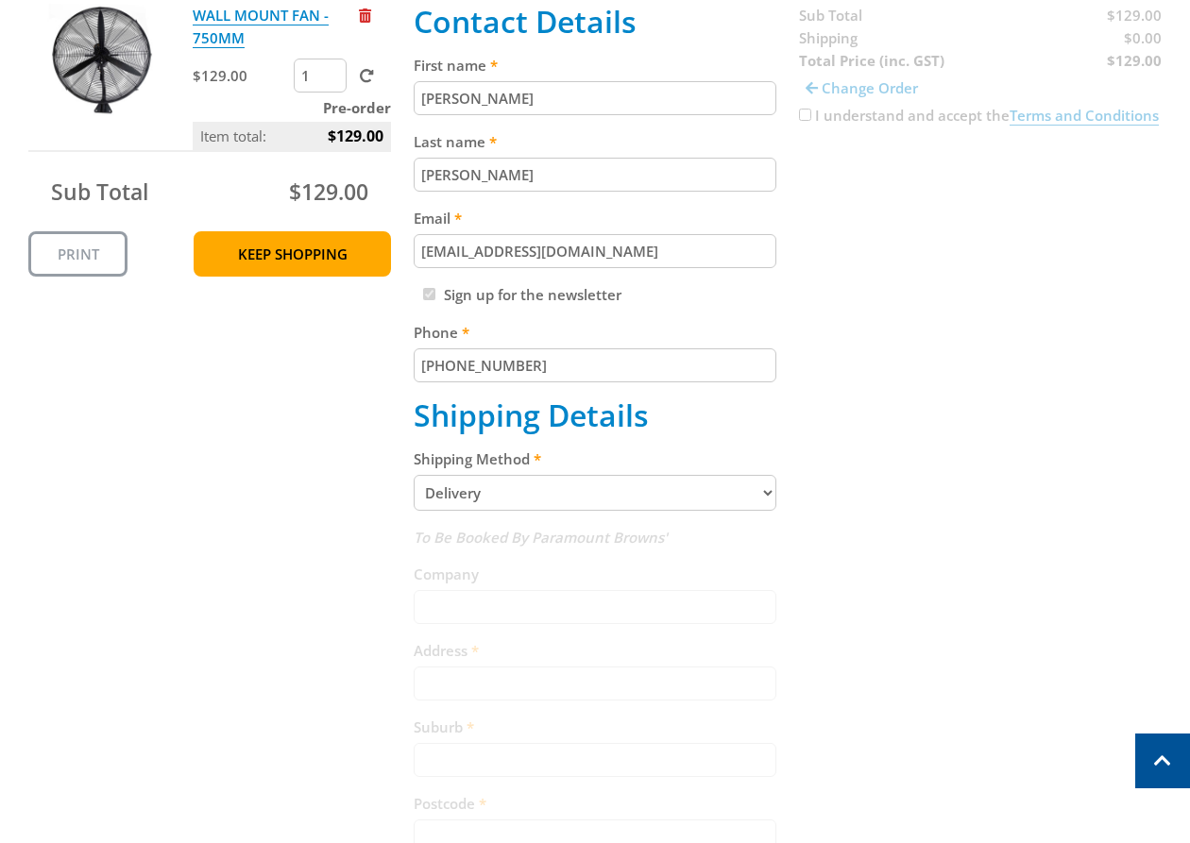
click at [944, 512] on div "Cart WALL MOUNT FAN - 750MM $129.00 1 Pre-order Item total: $129.00 Sub Total $…" at bounding box center [594, 592] width 1133 height 1310
click at [1082, 380] on div "Cart WALL MOUNT FAN - 750MM $129.00 1 Pre-order Item total: $129.00 Sub Total $…" at bounding box center [594, 592] width 1133 height 1310
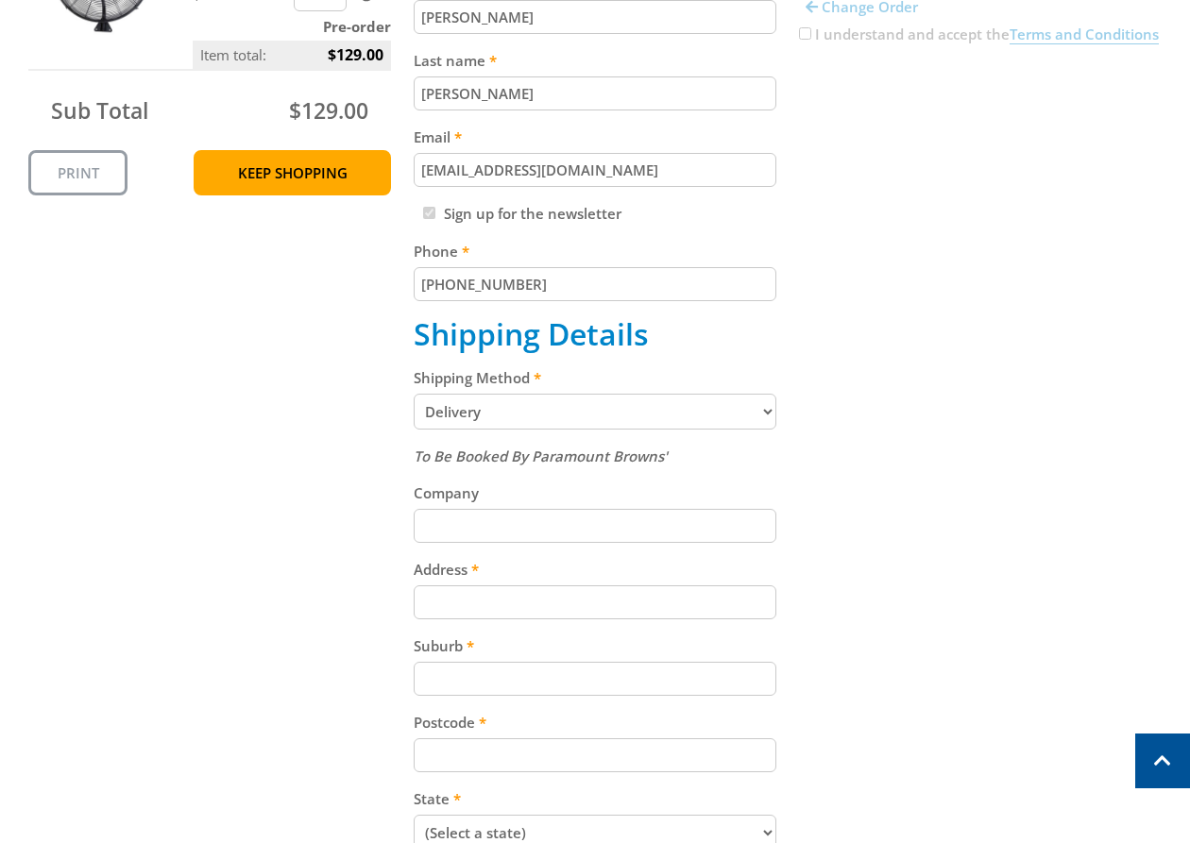
click at [1039, 448] on div "Cart WALL MOUNT FAN - 750MM $129.00 1 Pre-order Item total: $129.00 Sub Total $…" at bounding box center [594, 510] width 1133 height 1310
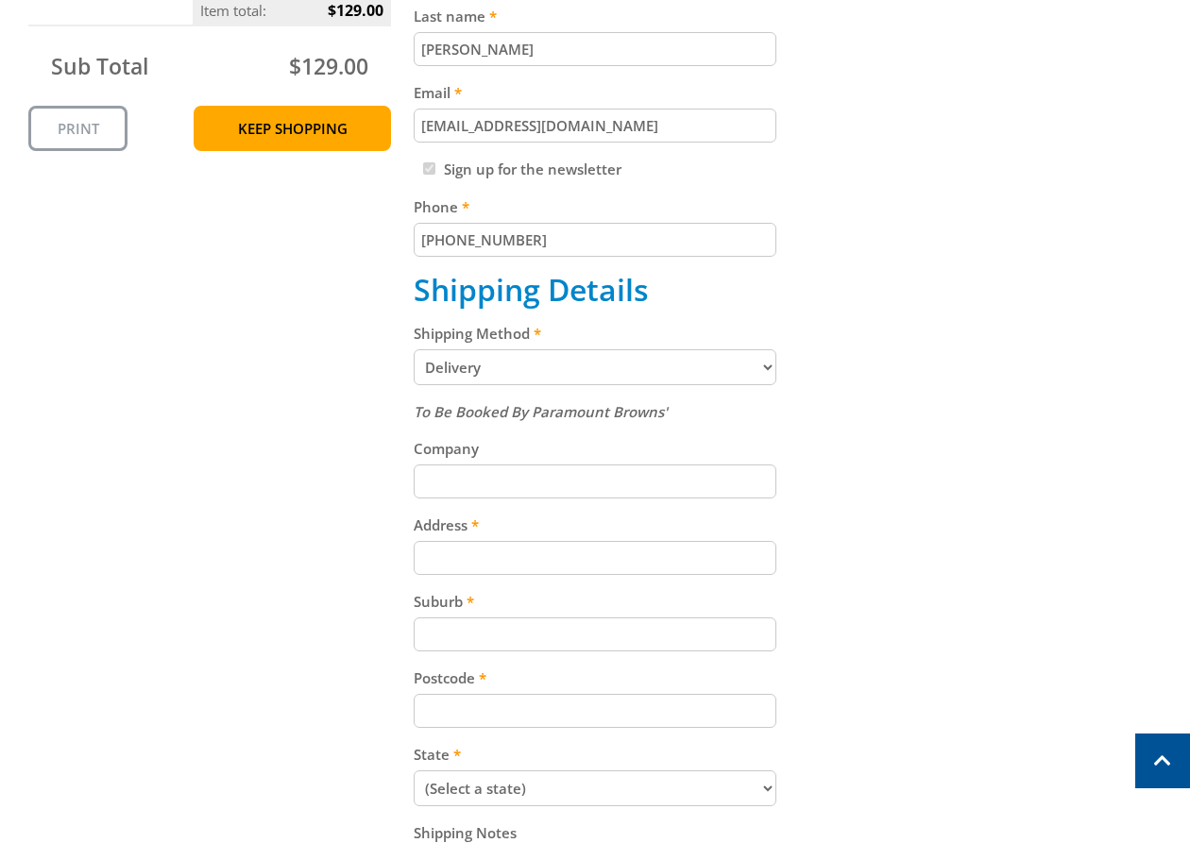
scroll to position [674, 0]
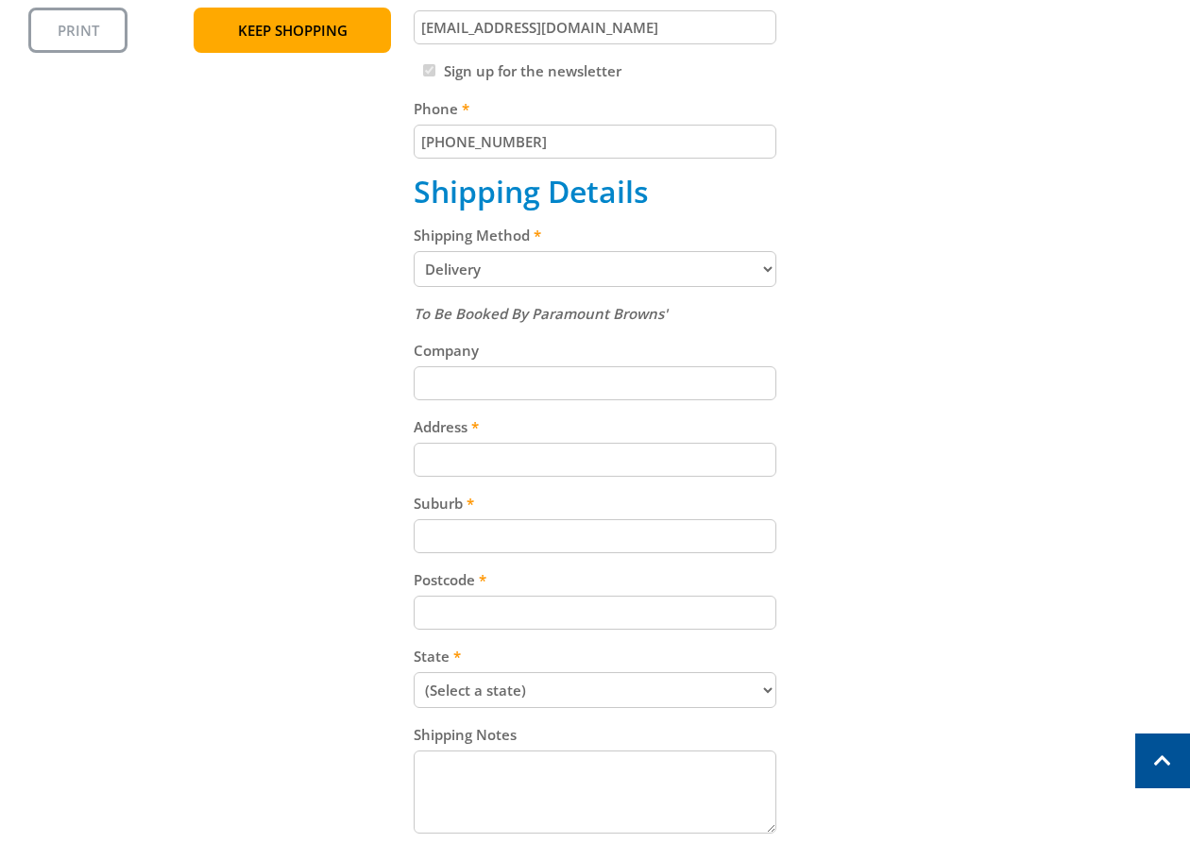
click at [735, 445] on input "Address" at bounding box center [595, 460] width 363 height 34
paste input "[STREET_ADDRESS]"
type input "[STREET_ADDRESS]"
drag, startPoint x: 1127, startPoint y: 462, endPoint x: 1181, endPoint y: 456, distance: 54.1
click at [1141, 462] on div "Cart WALL MOUNT FAN - 750MM $129.00 1 Pre-order Item total: $129.00 Sub Total $…" at bounding box center [594, 368] width 1133 height 1310
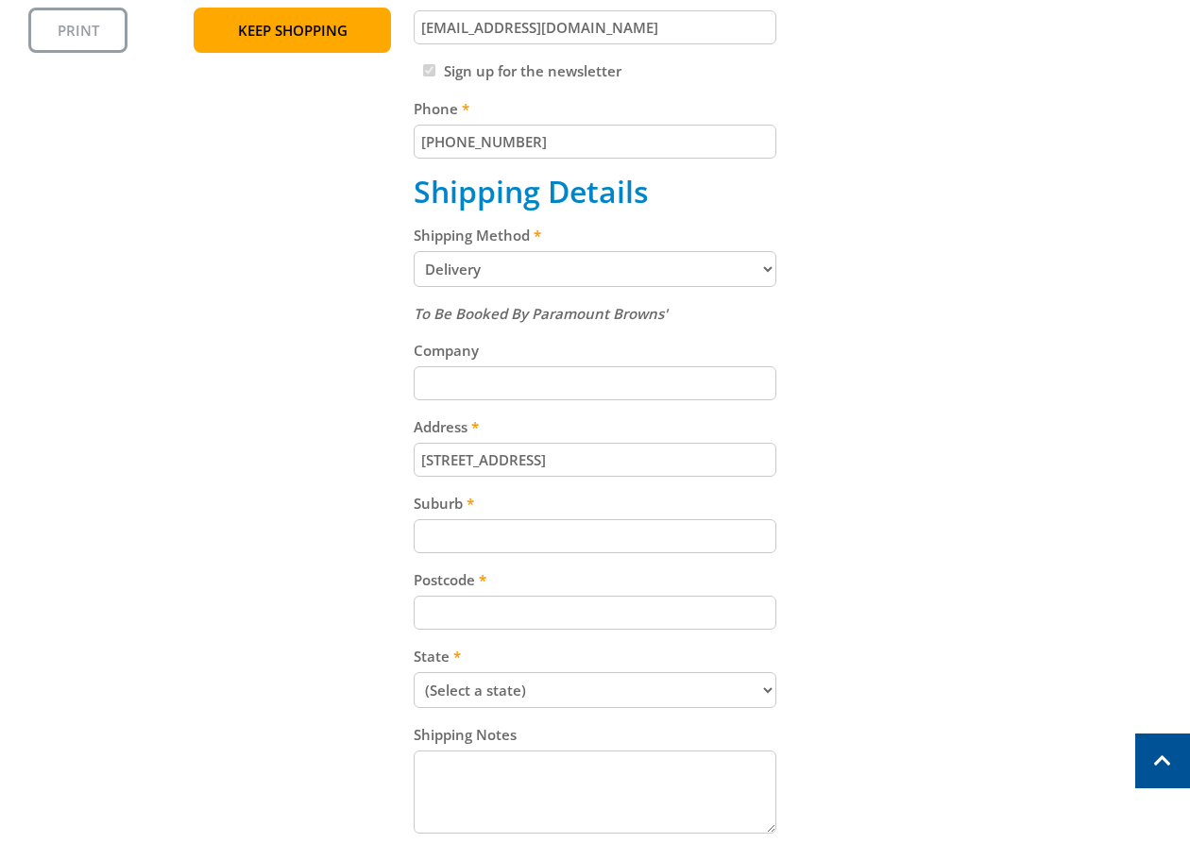
click at [580, 531] on input "Suburb" at bounding box center [595, 536] width 363 height 34
paste input "Gepps Cross"
type input "Gepps Cross"
click at [1009, 519] on div "Cart WALL MOUNT FAN - 750MM $129.00 1 Pre-order Item total: $129.00 Sub Total $…" at bounding box center [594, 368] width 1133 height 1310
click at [568, 618] on input "Postcode" at bounding box center [595, 613] width 363 height 34
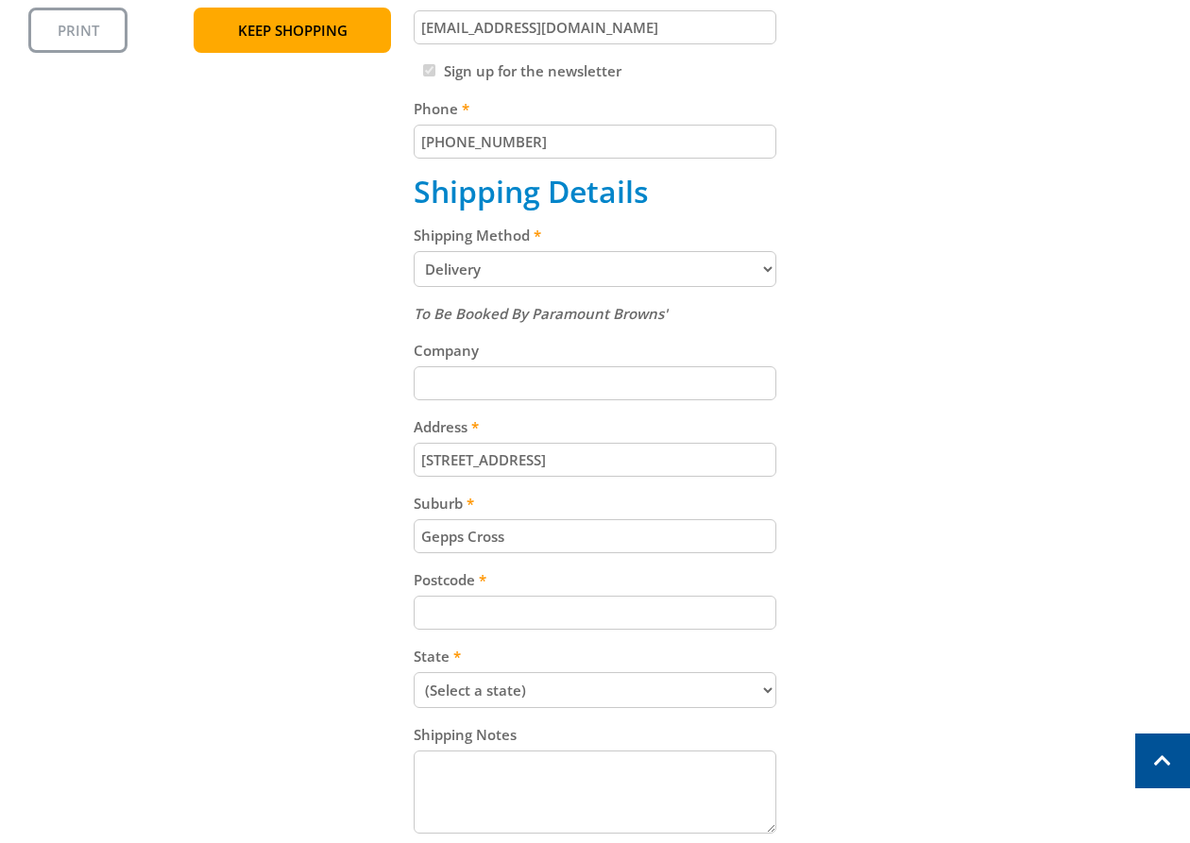
paste input "5094"
type input "5094"
click at [1011, 574] on div "Cart WALL MOUNT FAN - 750MM $129.00 1 Pre-order Item total: $129.00 Sub Total $…" at bounding box center [594, 368] width 1133 height 1310
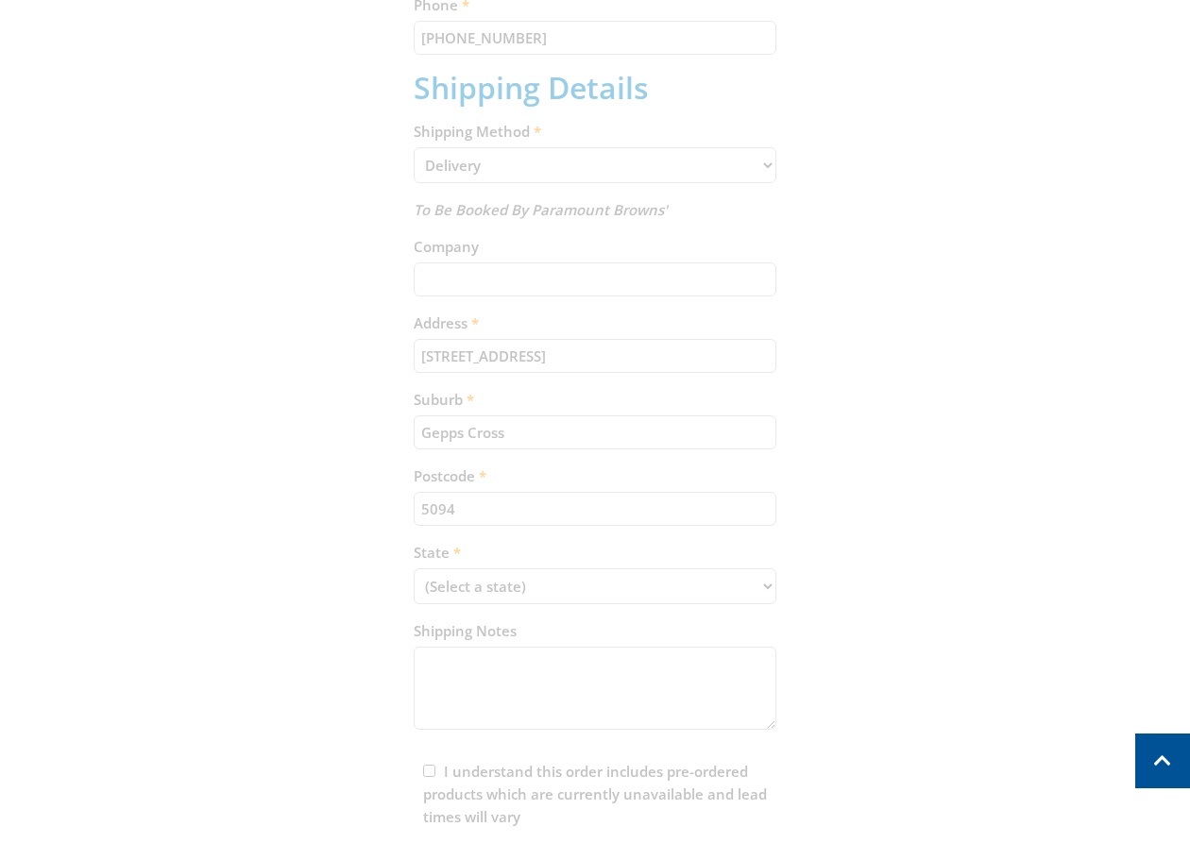
scroll to position [836, 0]
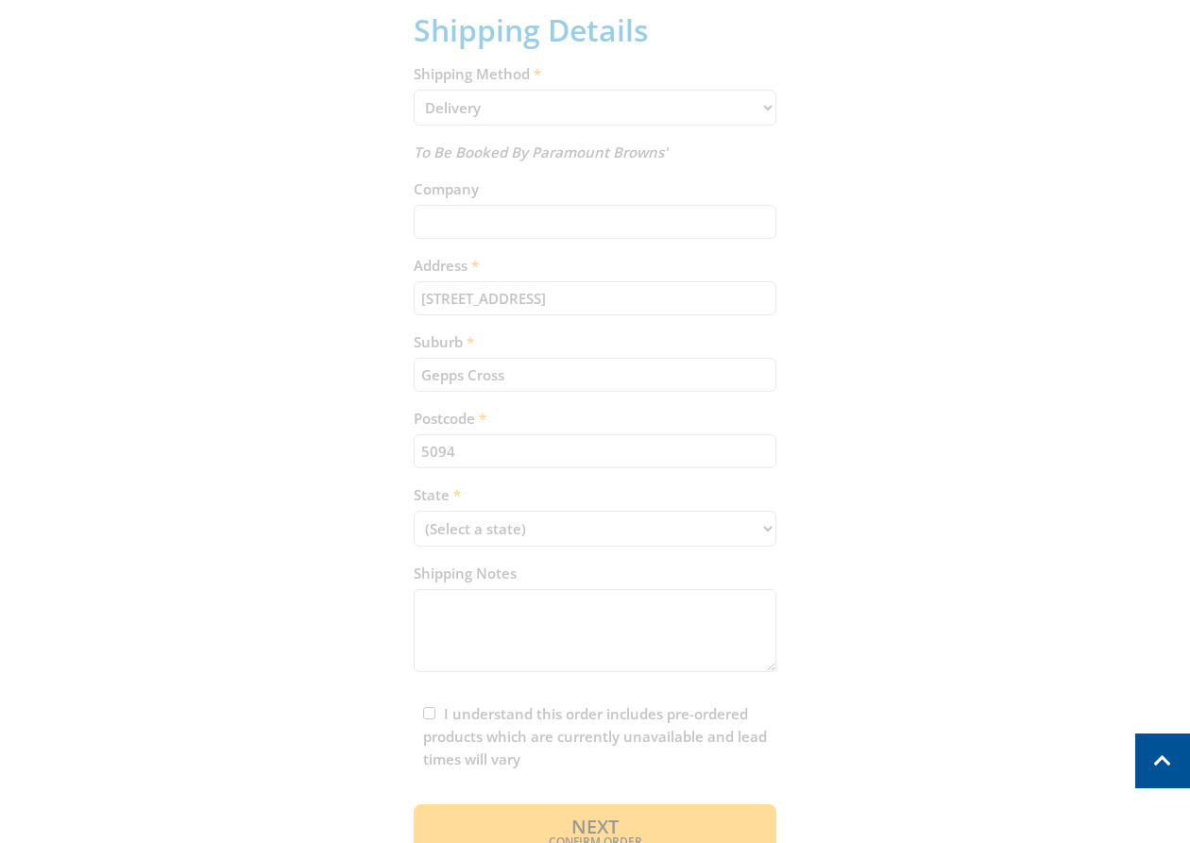
click at [984, 582] on div "Cart WALL MOUNT FAN - 750MM $129.00 1 Pre-order Item total: $129.00 Sub Total $…" at bounding box center [594, 206] width 1133 height 1310
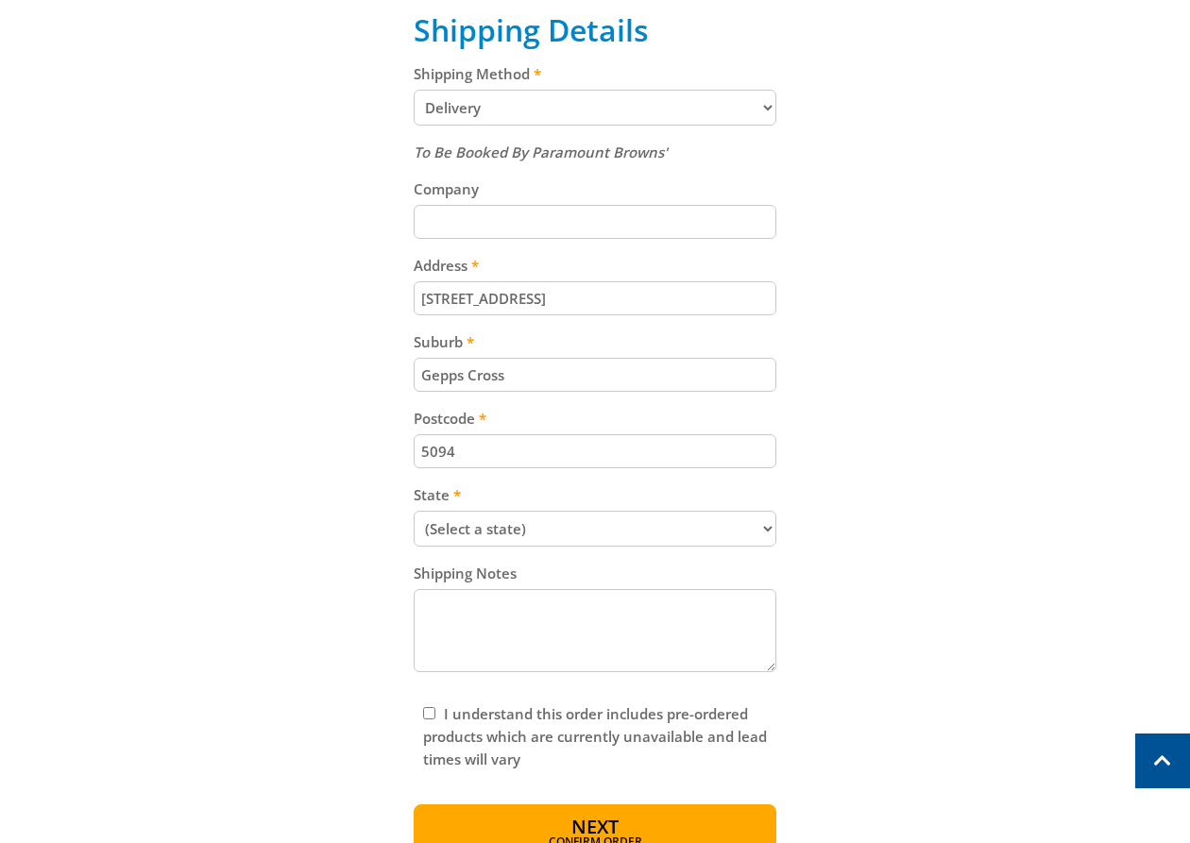
click at [551, 526] on select "(Select a state) [GEOGRAPHIC_DATA] [GEOGRAPHIC_DATA] [GEOGRAPHIC_DATA] [GEOGRAP…" at bounding box center [595, 529] width 363 height 36
select select "SA"
click at [414, 511] on select "(Select a state) [GEOGRAPHIC_DATA] [GEOGRAPHIC_DATA] [GEOGRAPHIC_DATA] [GEOGRAP…" at bounding box center [595, 529] width 363 height 36
click at [961, 574] on div "Cart WALL MOUNT FAN - 750MM $129.00 1 Pre-order Item total: $129.00 Sub Total $…" at bounding box center [594, 206] width 1133 height 1310
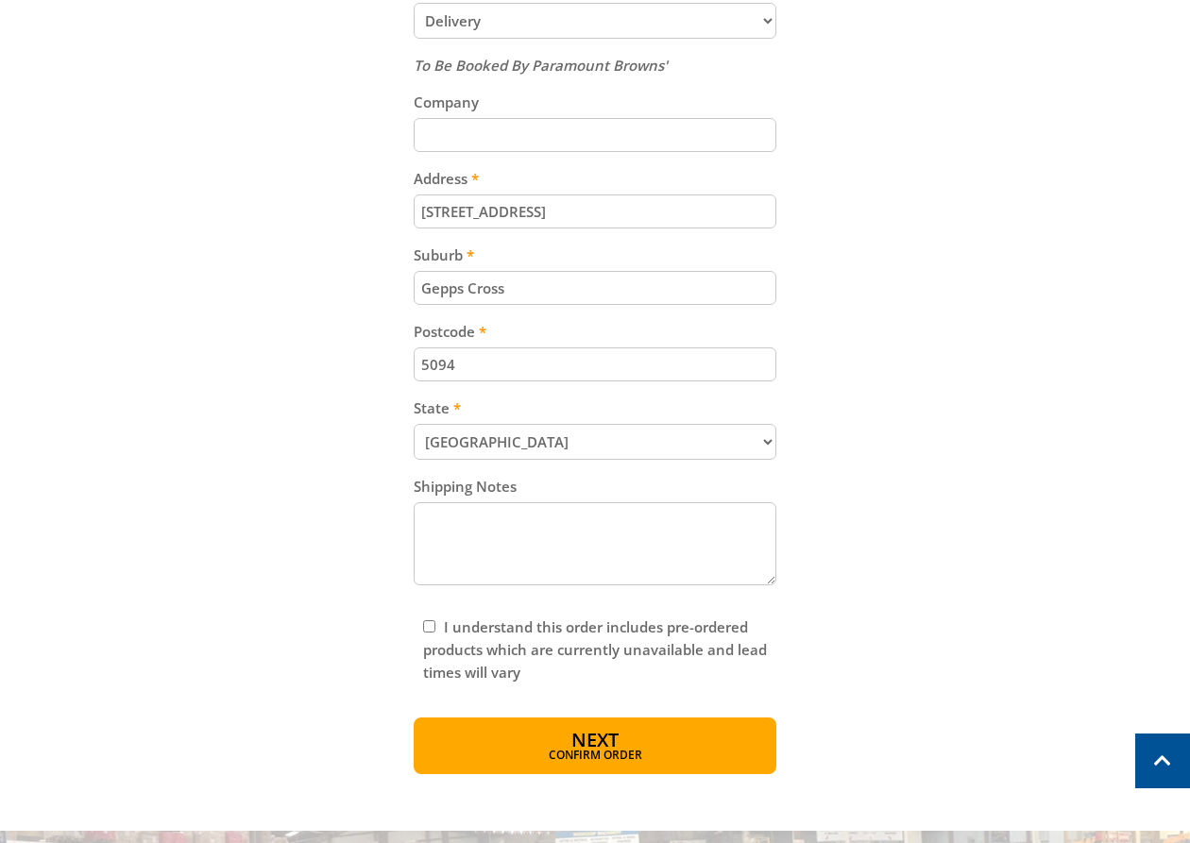
scroll to position [938, 0]
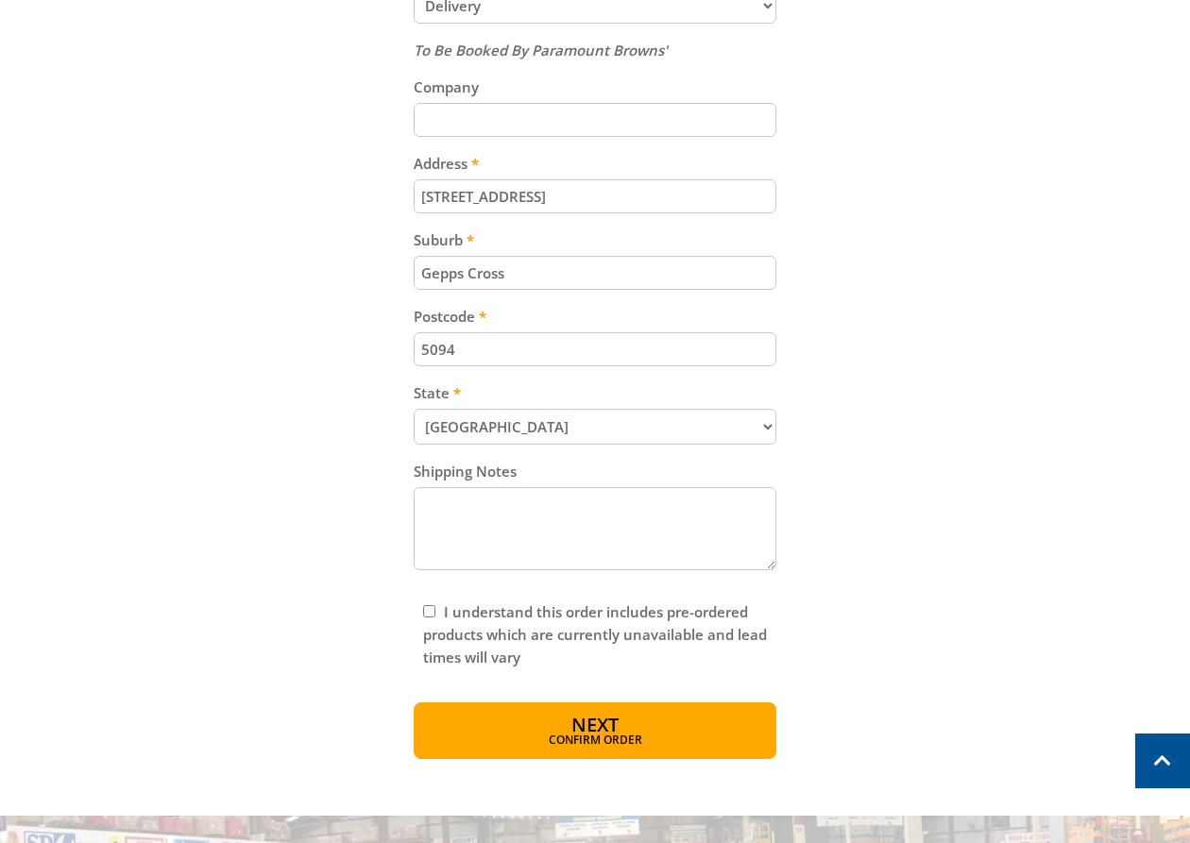
click at [954, 624] on div "Cart WALL MOUNT FAN - 750MM $129.00 1 Pre-order Item total: $129.00 Sub Total $…" at bounding box center [594, 104] width 1133 height 1310
click at [549, 755] on button "Next Confirm order" at bounding box center [595, 731] width 363 height 57
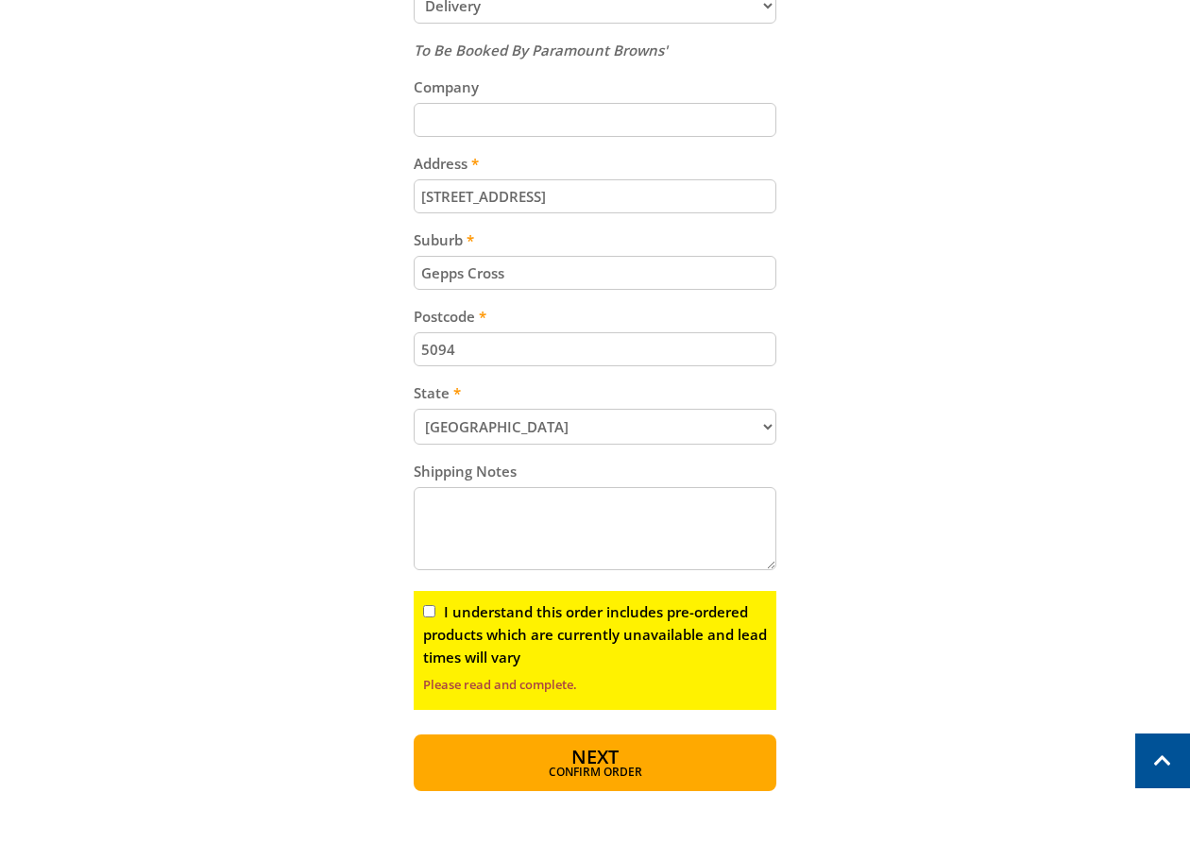
click at [507, 599] on div "I understand this order includes pre-ordered products which are currently unava…" at bounding box center [595, 650] width 363 height 119
drag, startPoint x: 507, startPoint y: 619, endPoint x: 515, endPoint y: 639, distance: 22.1
click at [507, 618] on label "I understand this order includes pre-ordered products which are currently unava…" at bounding box center [595, 635] width 344 height 64
click at [435, 618] on input "I understand this order includes pre-ordered products which are currently unava…" at bounding box center [429, 611] width 12 height 12
checkbox input "true"
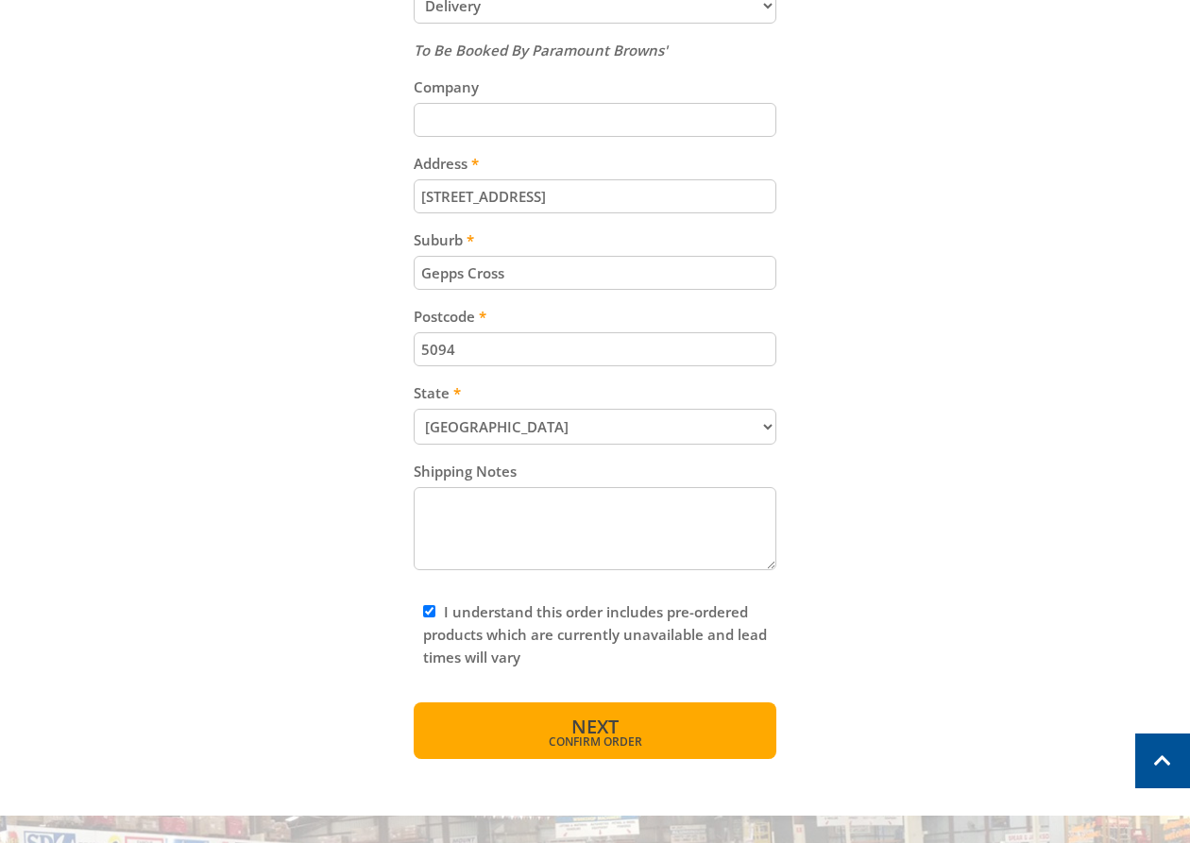
click at [591, 741] on span "Confirm order" at bounding box center [594, 742] width 281 height 11
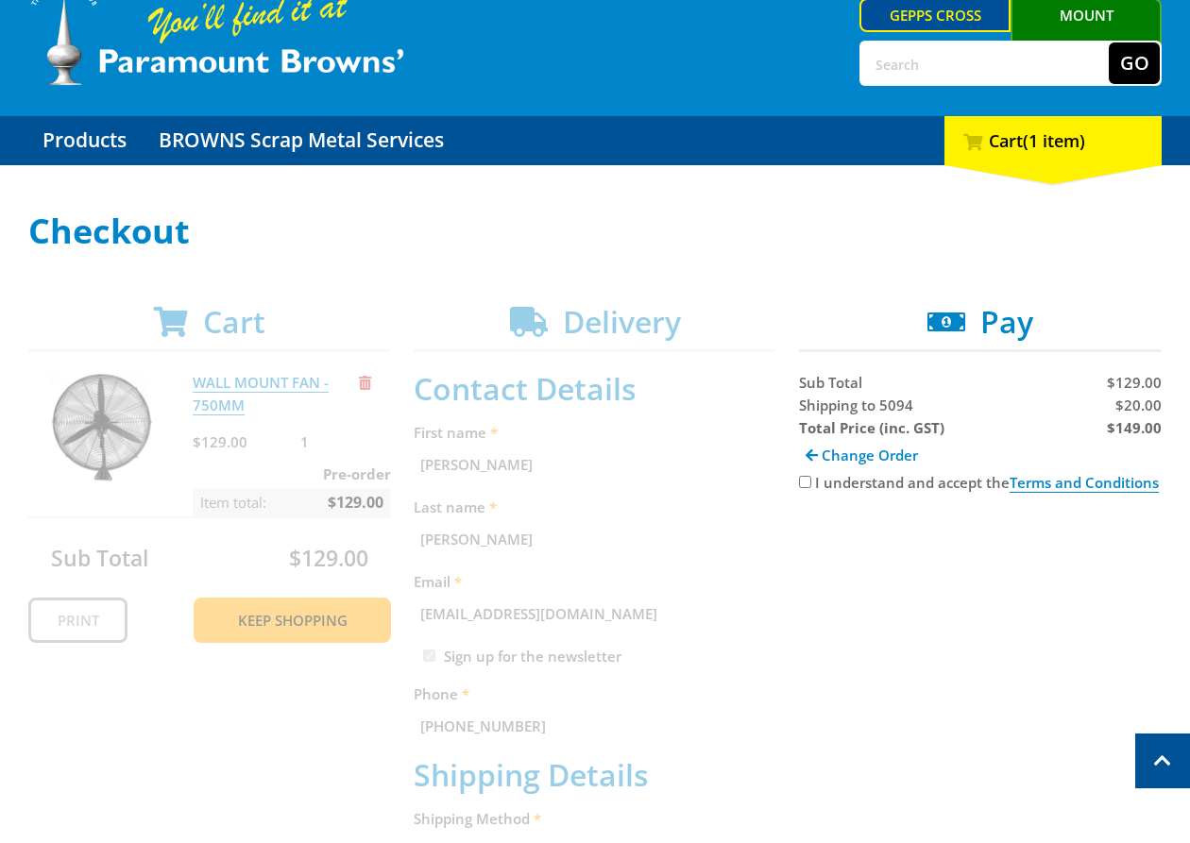
scroll to position [71, 0]
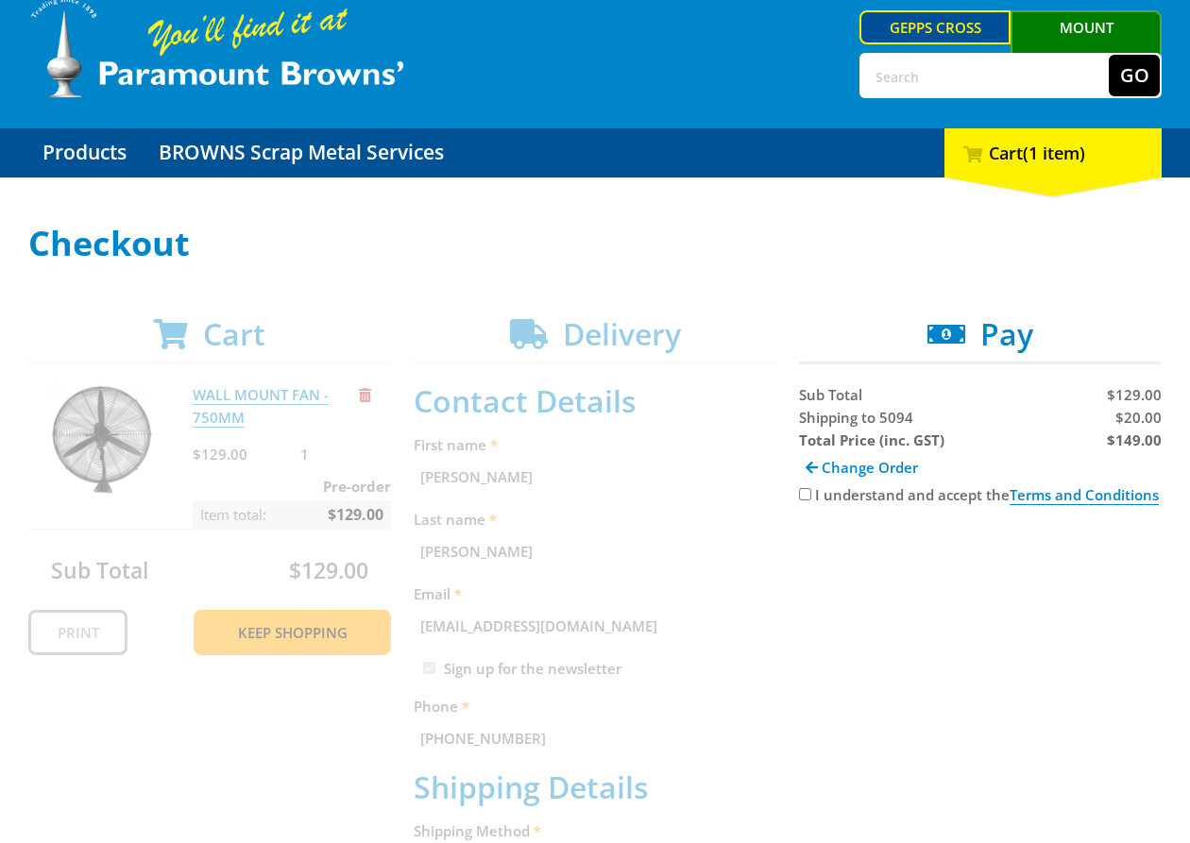
click at [835, 499] on label "I understand and accept the Terms and Conditions" at bounding box center [987, 495] width 344 height 20
click at [811, 499] on input "I understand and accept the Terms and Conditions" at bounding box center [805, 494] width 12 height 12
checkbox input "true"
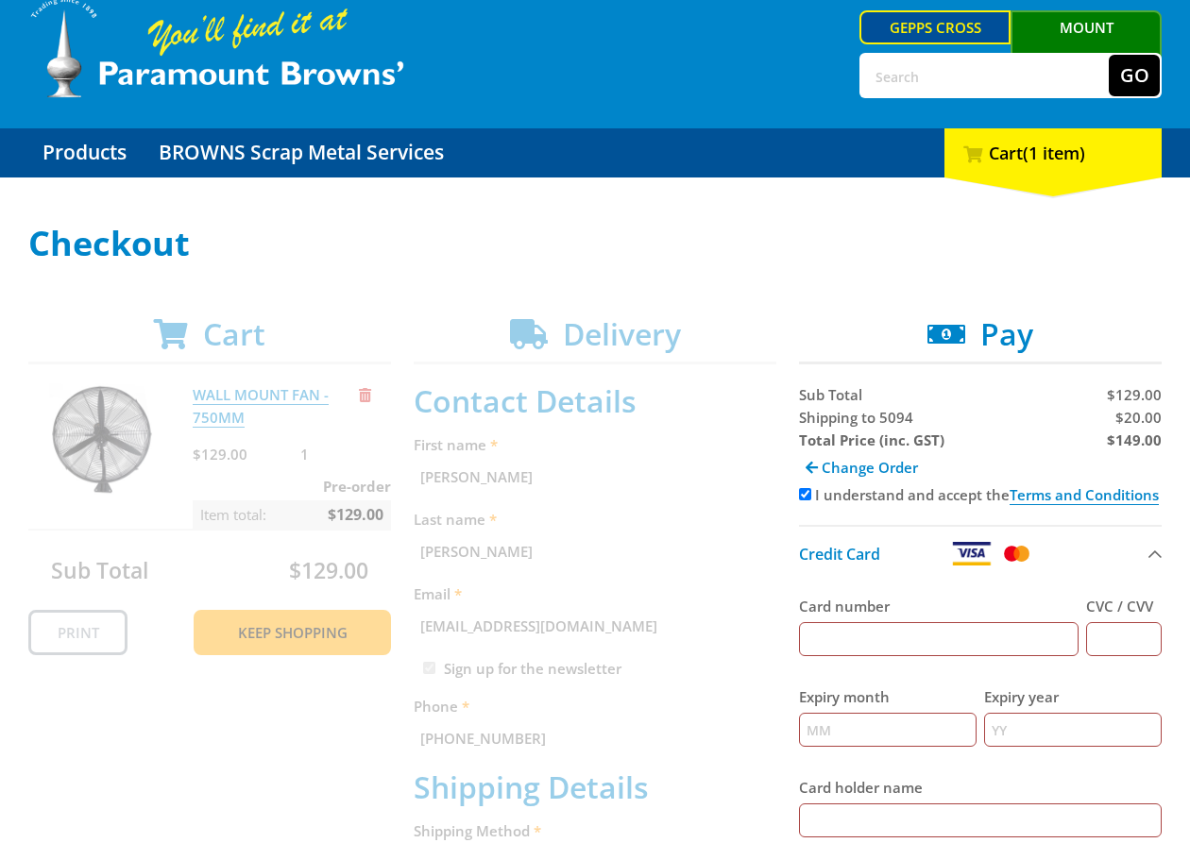
click at [884, 648] on input "Card number" at bounding box center [939, 639] width 280 height 34
type input "[CREDIT_CARD_NUMBER]"
type input "123"
type input "12"
type input "2025"
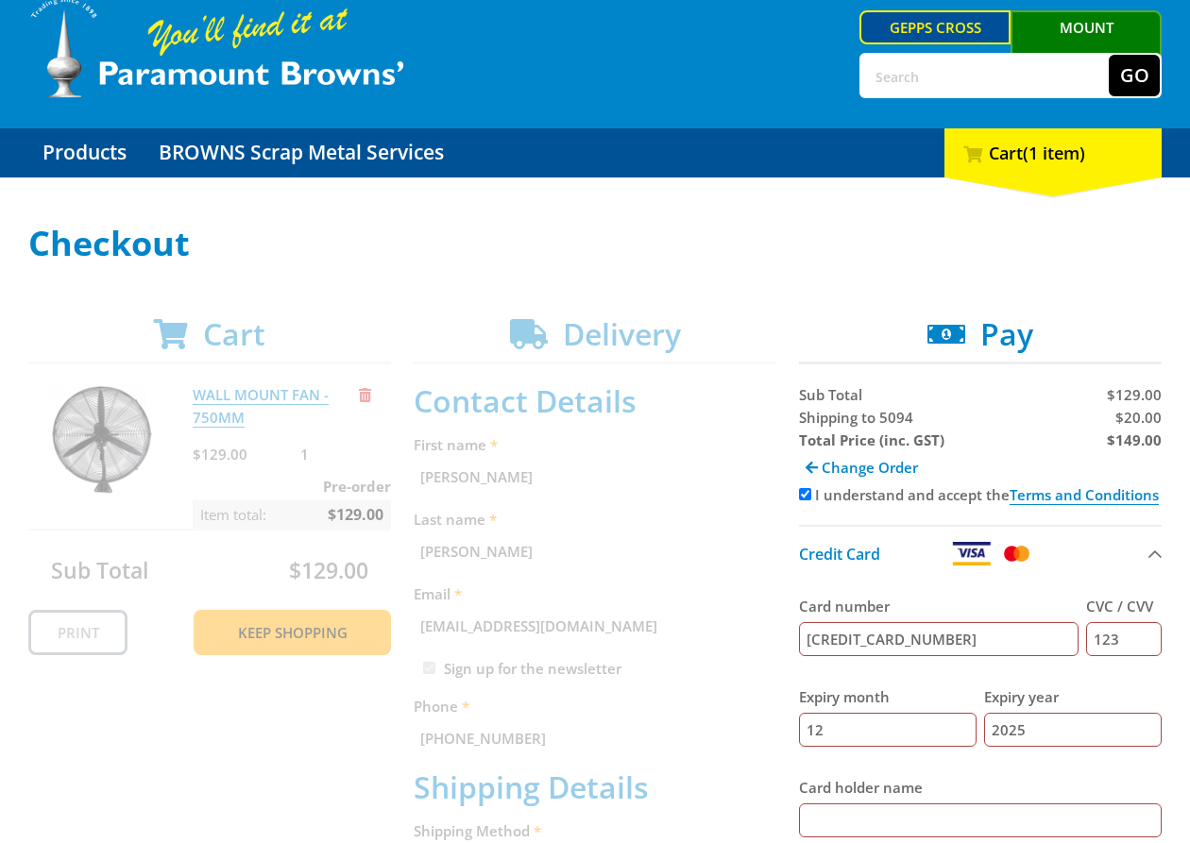
type input "[PERSON_NAME] [PERSON_NAME]"
click at [1149, 432] on strong "$149.00" at bounding box center [1134, 440] width 55 height 19
copy strong "149.00"
click at [1132, 409] on span "$20.00" at bounding box center [1138, 417] width 46 height 19
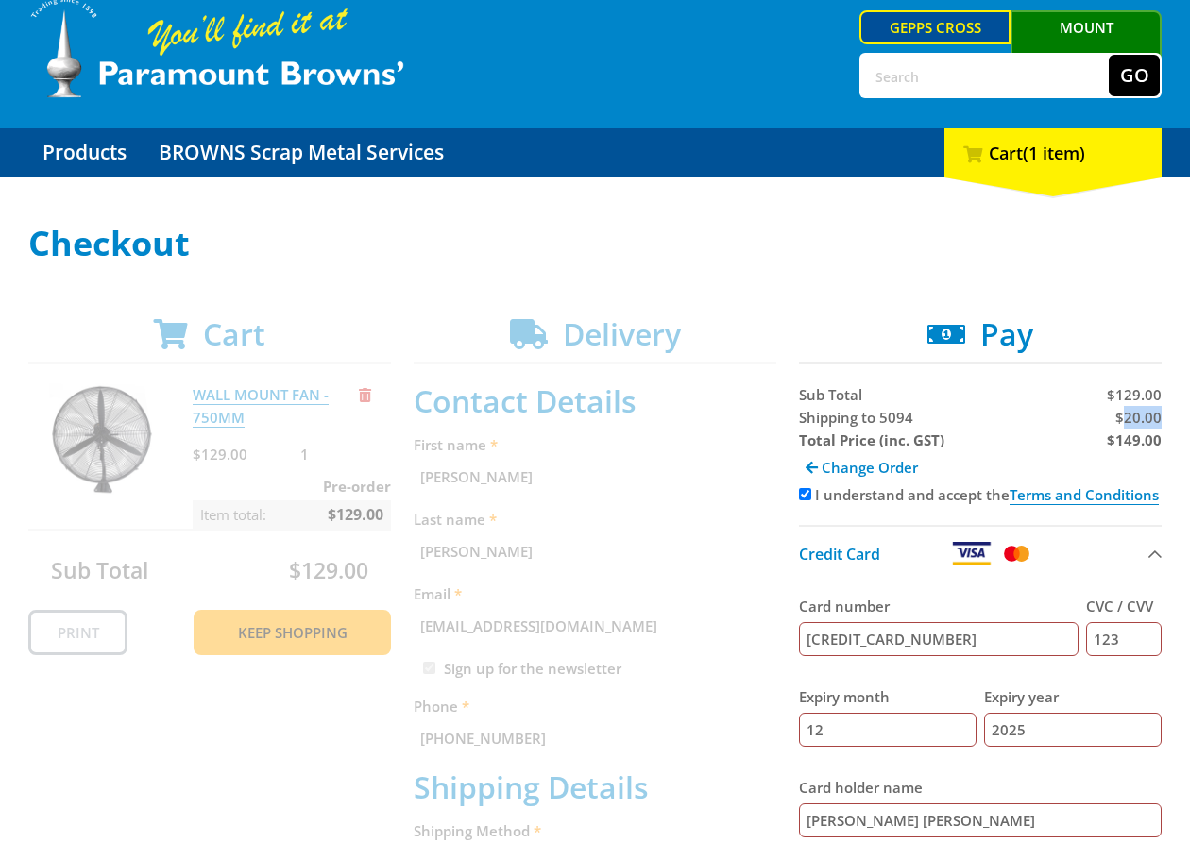
click at [1132, 409] on span "$20.00" at bounding box center [1138, 417] width 46 height 19
copy span "20.00"
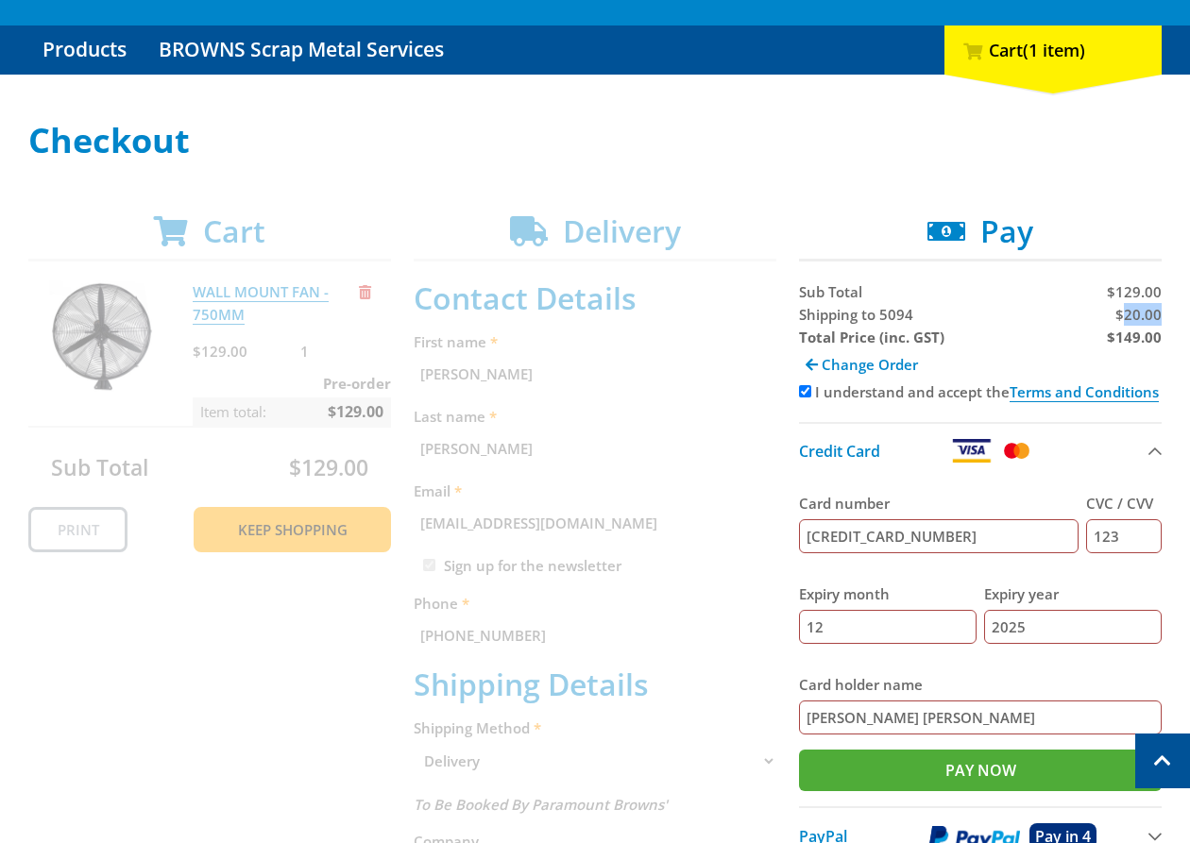
scroll to position [130, 0]
